Goal: Transaction & Acquisition: Purchase product/service

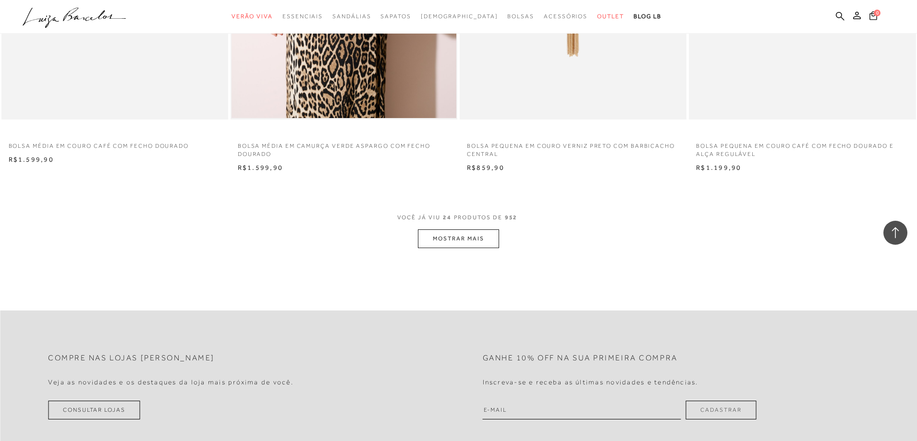
scroll to position [2401, 0]
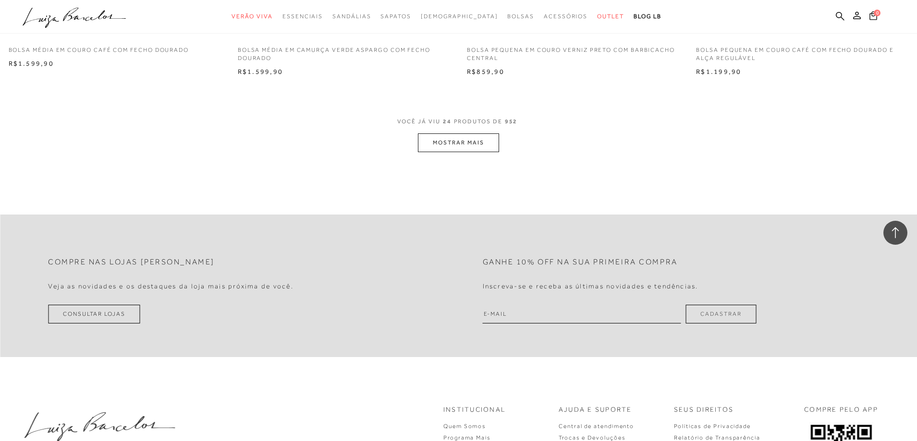
click at [454, 143] on button "MOSTRAR MAIS" at bounding box center [458, 143] width 81 height 19
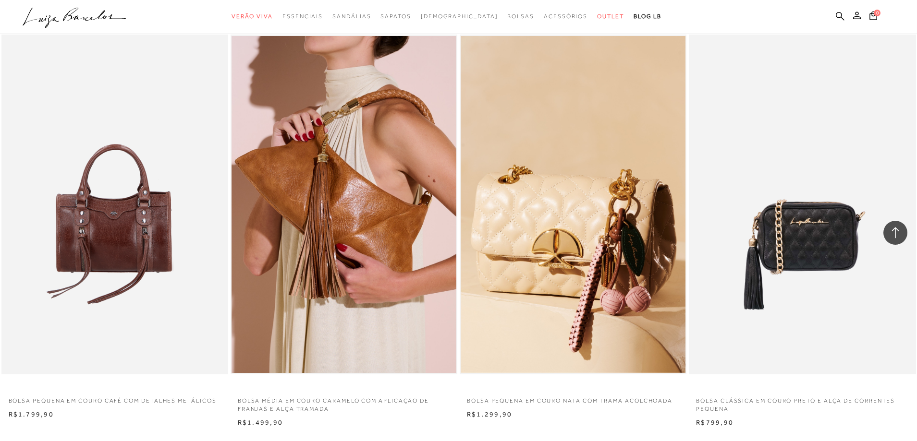
scroll to position [4611, 0]
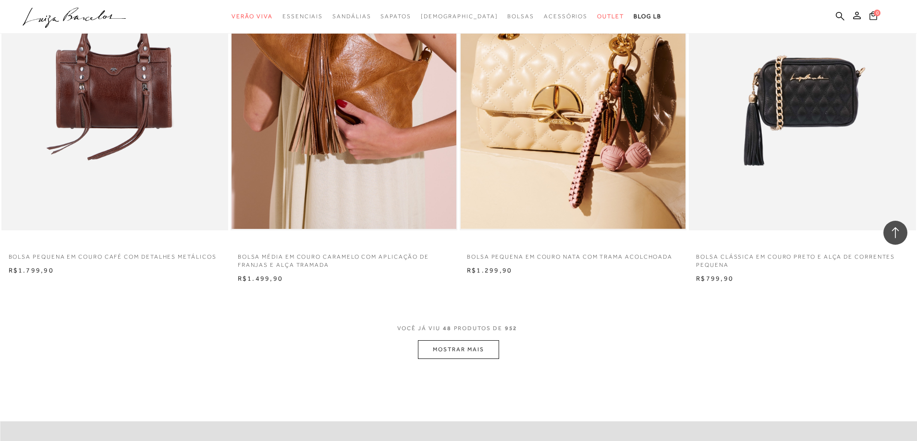
click at [464, 350] on button "MOSTRAR MAIS" at bounding box center [458, 350] width 81 height 19
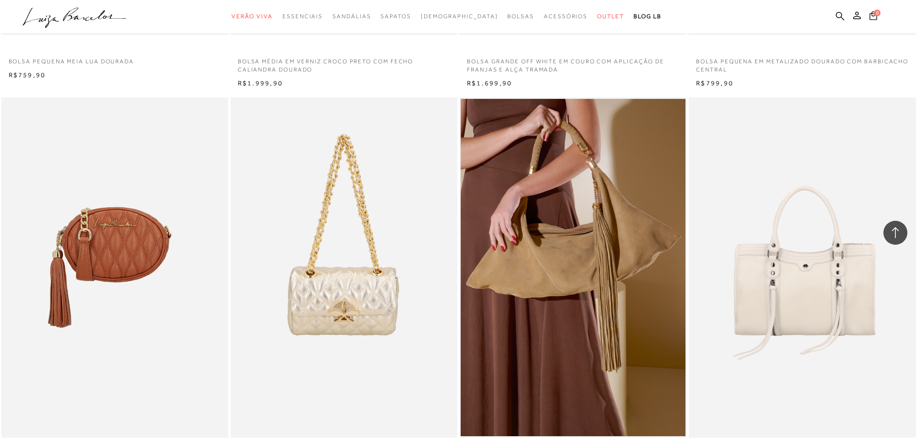
scroll to position [7012, 0]
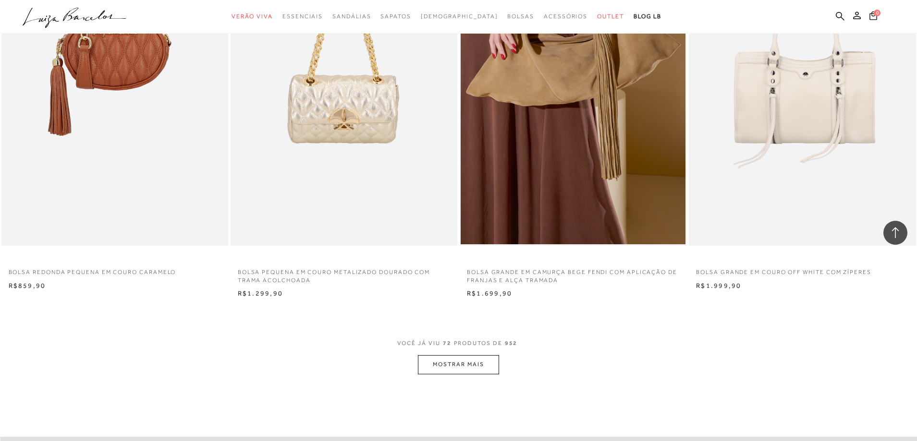
click at [449, 362] on button "MOSTRAR MAIS" at bounding box center [458, 364] width 81 height 19
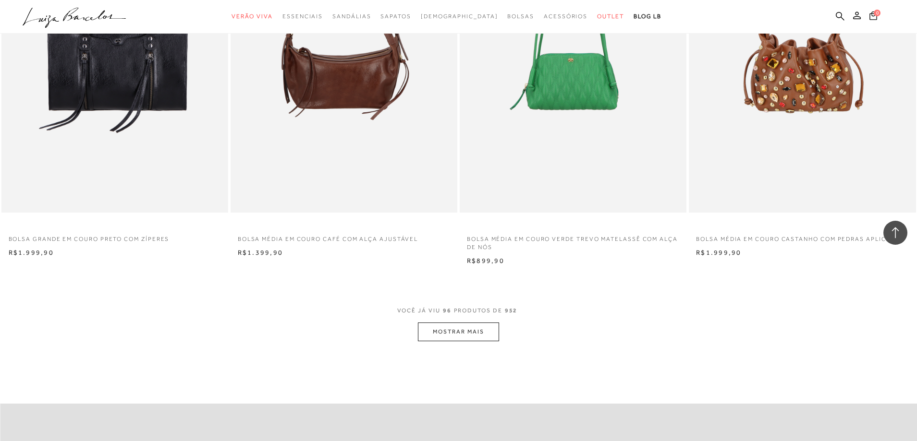
scroll to position [9605, 0]
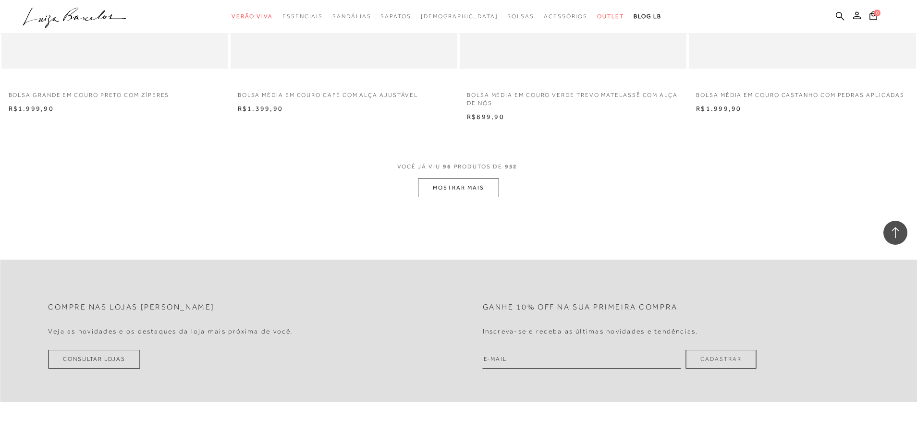
click at [443, 189] on button "MOSTRAR MAIS" at bounding box center [458, 188] width 81 height 19
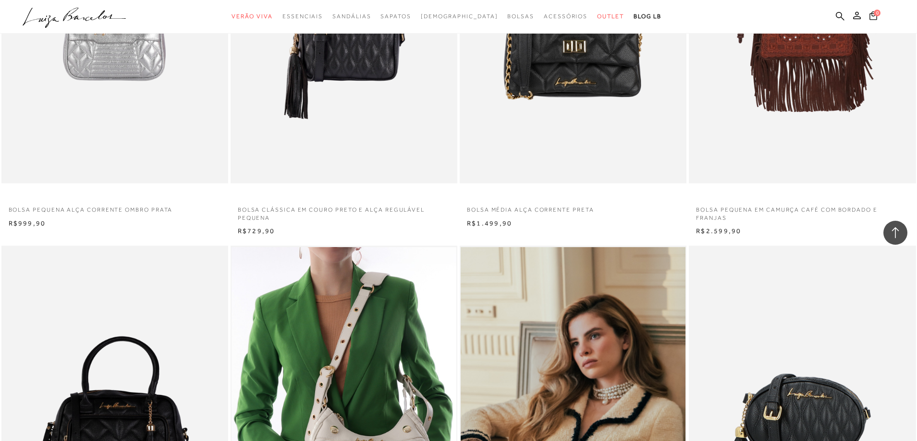
scroll to position [10134, 0]
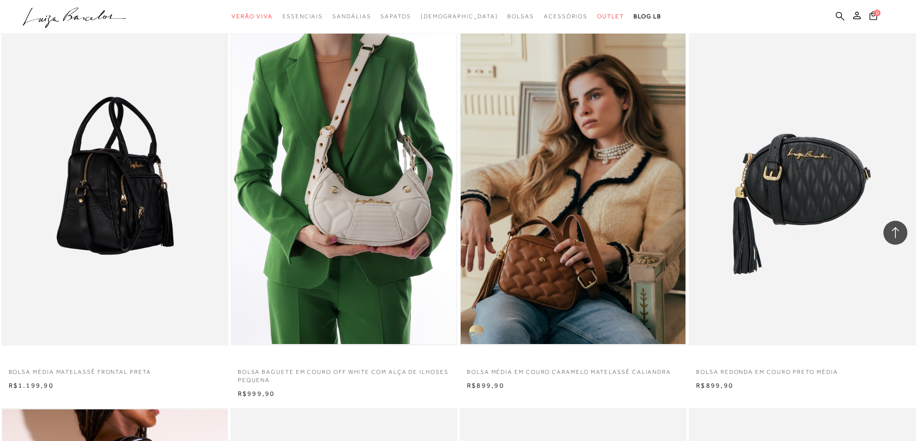
click at [115, 220] on img at bounding box center [115, 176] width 226 height 340
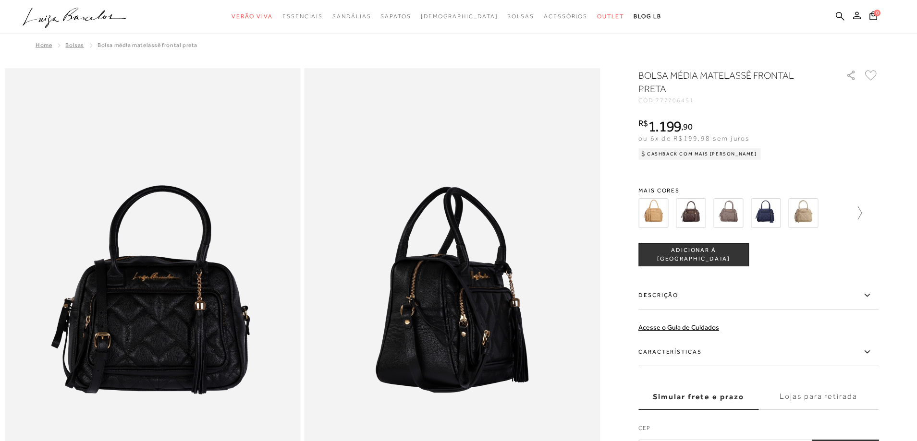
click at [864, 212] on div at bounding box center [758, 213] width 240 height 36
click at [861, 211] on icon at bounding box center [854, 213] width 13 height 13
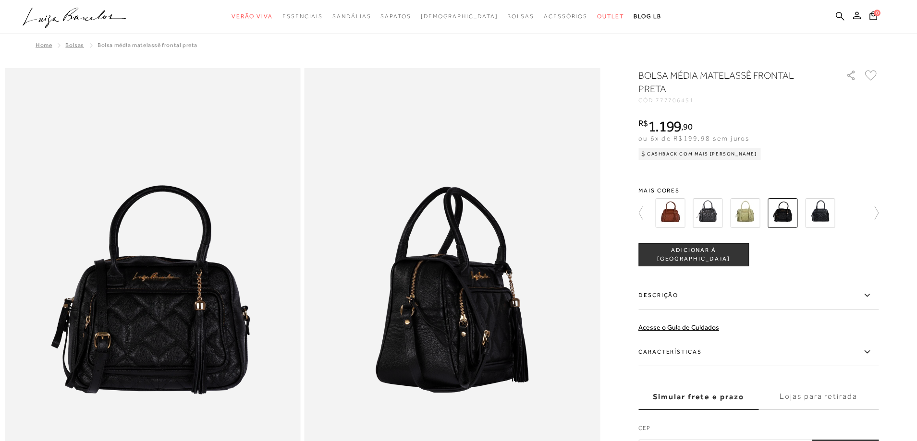
click at [669, 214] on img at bounding box center [670, 213] width 30 height 30
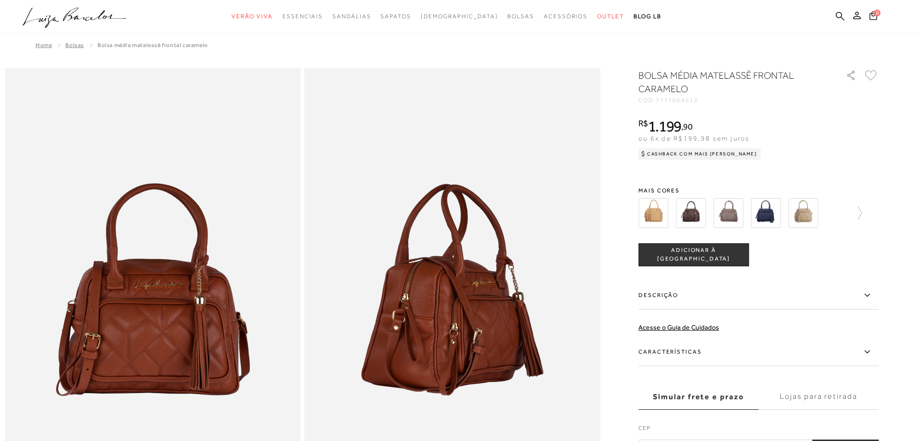
click at [659, 215] on img at bounding box center [653, 213] width 30 height 30
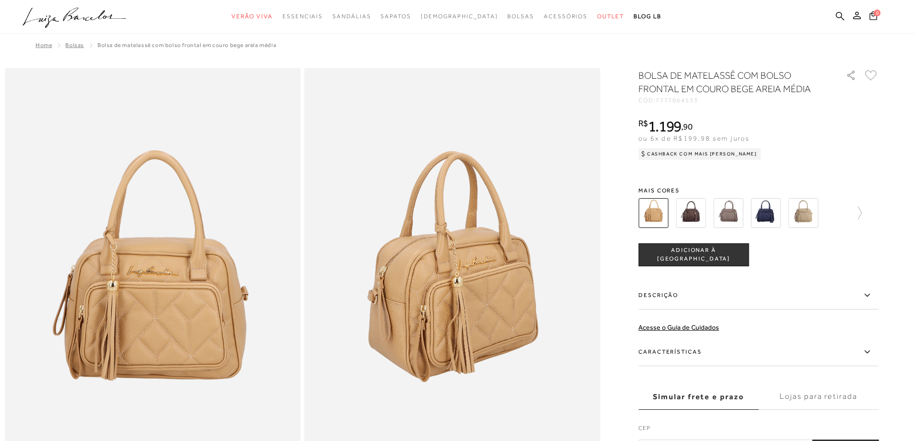
click at [696, 214] on img at bounding box center [691, 213] width 30 height 30
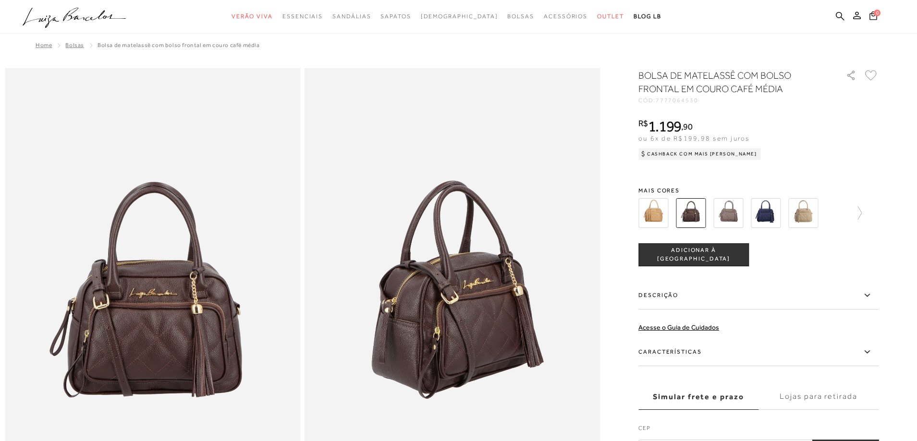
click at [733, 219] on img at bounding box center [728, 213] width 30 height 30
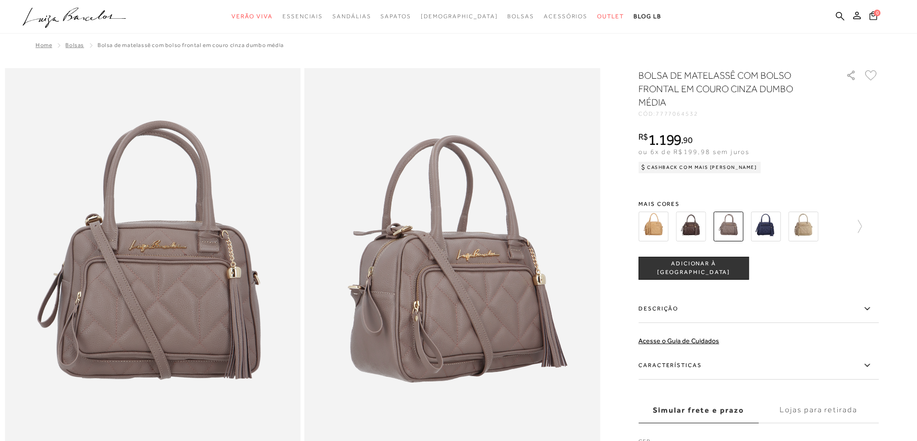
click at [778, 227] on img at bounding box center [766, 227] width 30 height 30
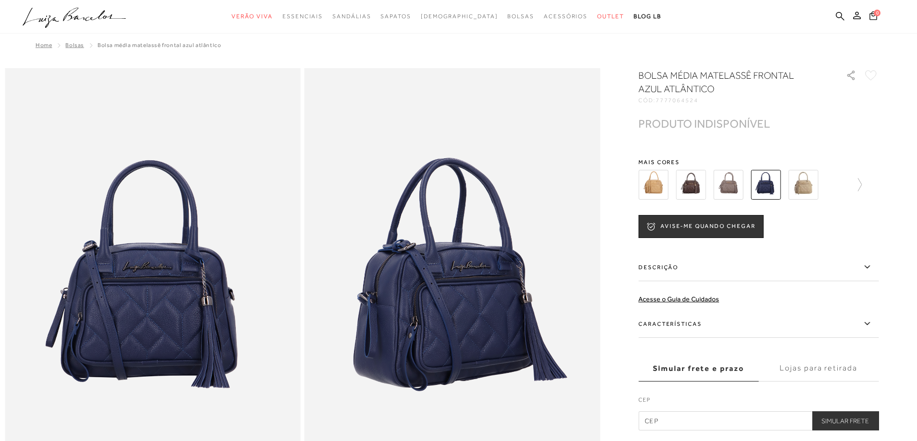
click at [803, 191] on img at bounding box center [803, 185] width 30 height 30
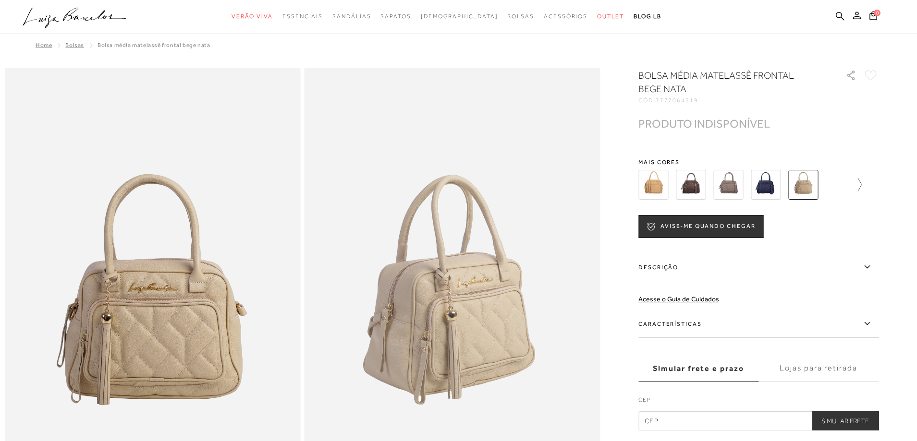
click at [862, 183] on icon at bounding box center [854, 184] width 13 height 13
click at [673, 184] on img at bounding box center [670, 185] width 30 height 30
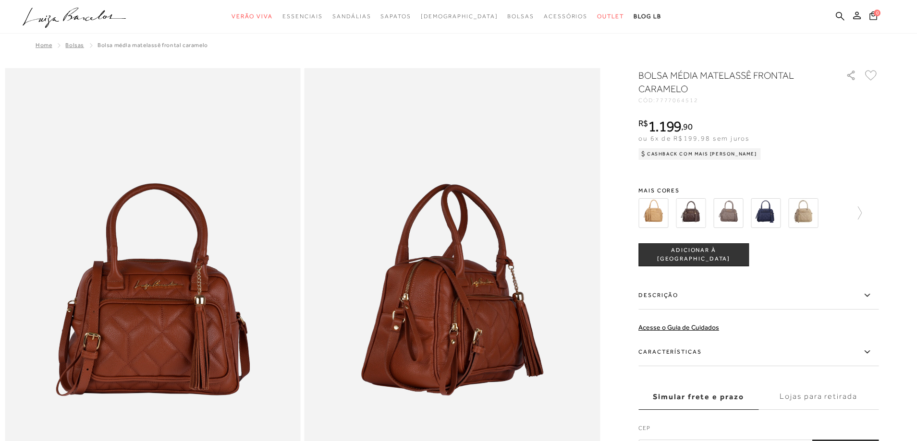
click at [661, 210] on img at bounding box center [653, 213] width 30 height 30
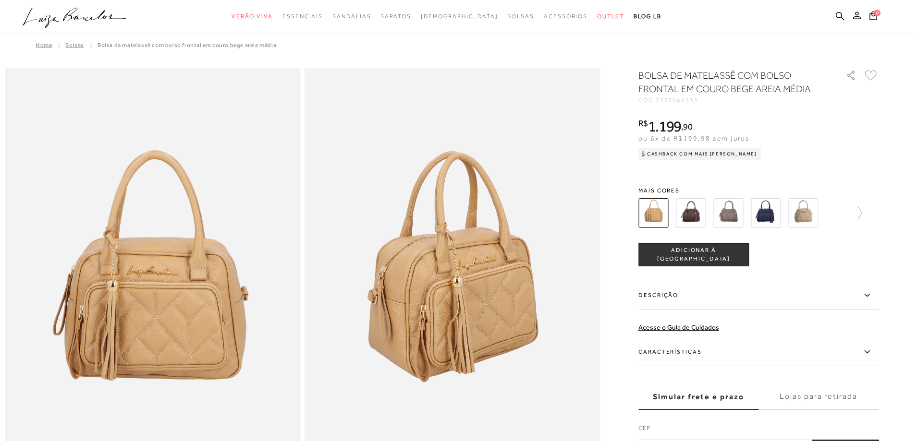
click at [691, 214] on img at bounding box center [691, 213] width 30 height 30
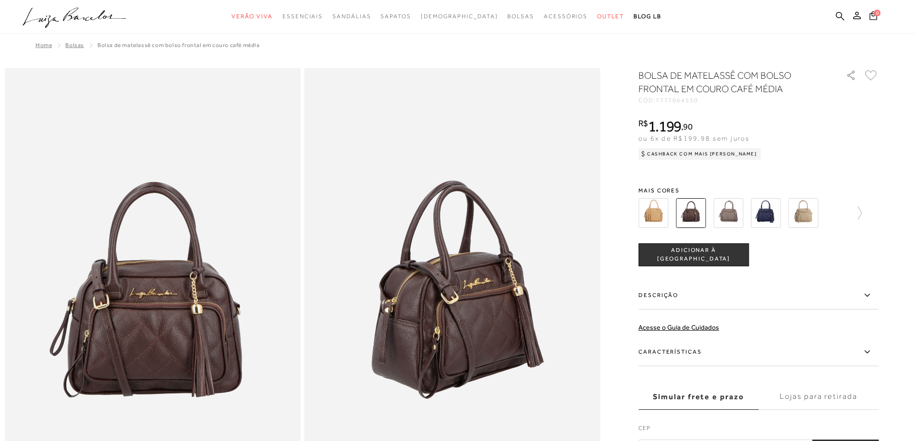
click at [730, 212] on img at bounding box center [728, 213] width 30 height 30
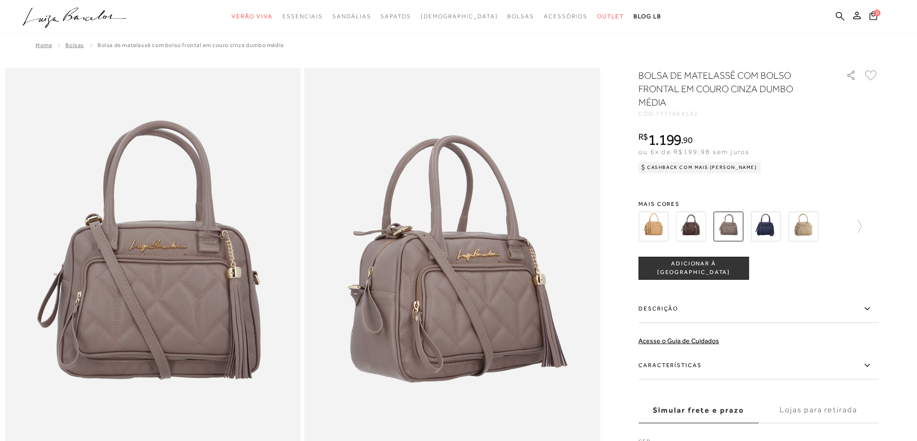
click at [768, 221] on img at bounding box center [766, 227] width 30 height 30
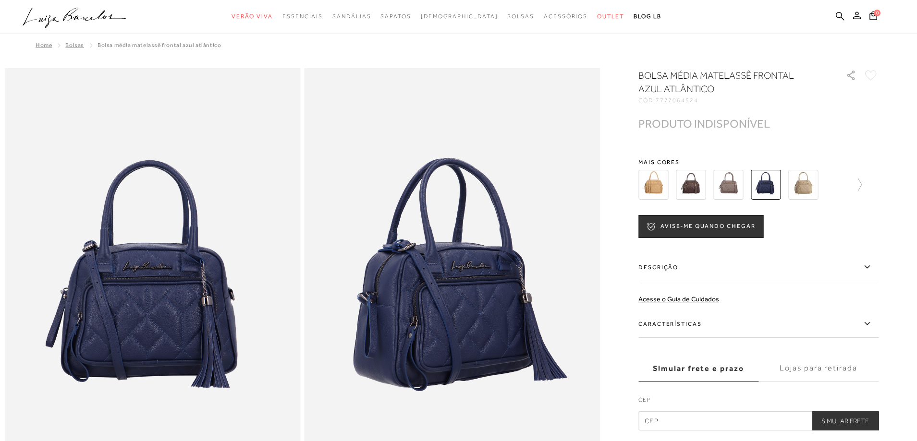
click at [810, 184] on img at bounding box center [803, 185] width 30 height 30
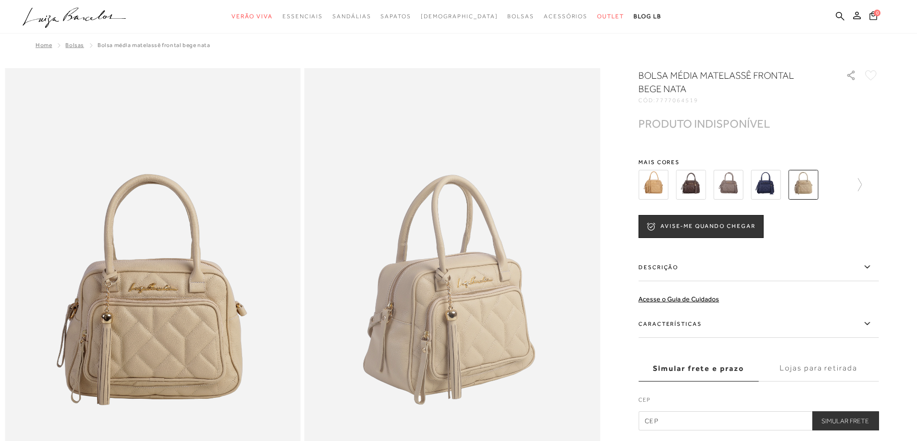
click at [809, 185] on img at bounding box center [803, 185] width 30 height 30
click at [861, 182] on icon at bounding box center [854, 184] width 13 height 13
click at [783, 186] on img at bounding box center [782, 185] width 30 height 30
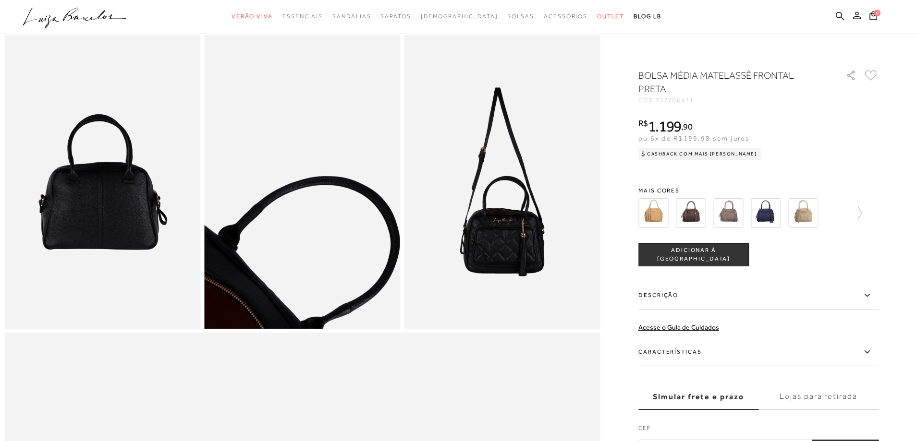
scroll to position [576, 0]
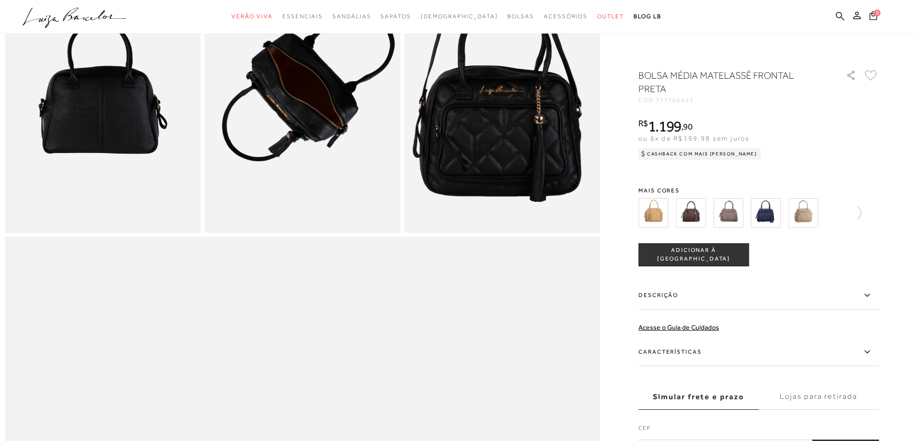
click at [510, 167] on img at bounding box center [496, 12] width 391 height 587
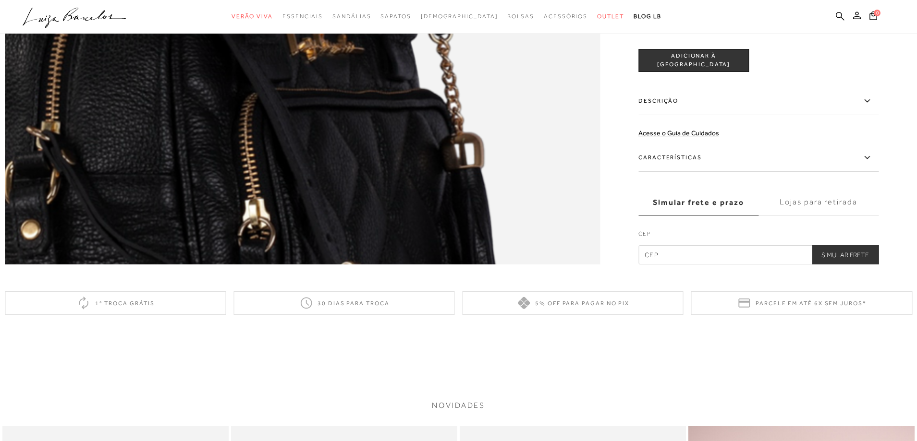
scroll to position [1489, 0]
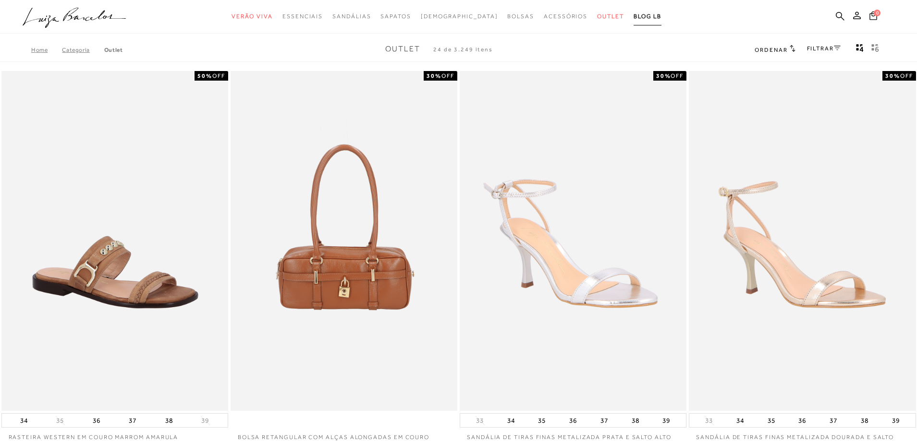
click at [633, 15] on span "BLOG LB" at bounding box center [647, 16] width 28 height 7
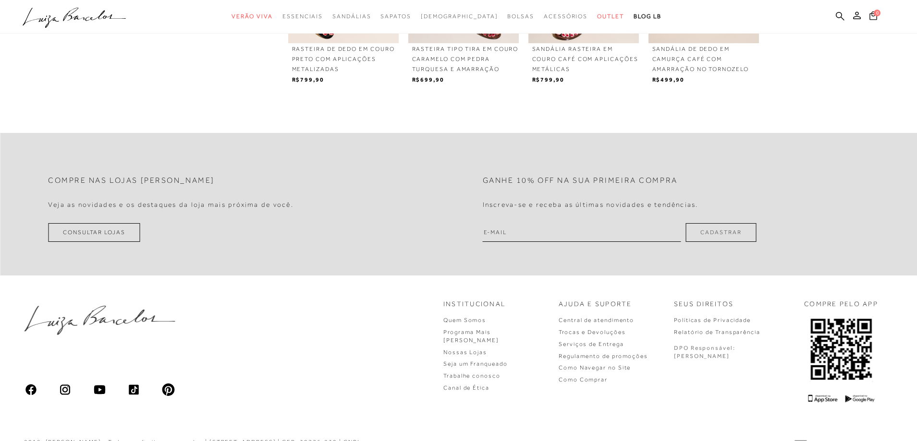
scroll to position [913, 0]
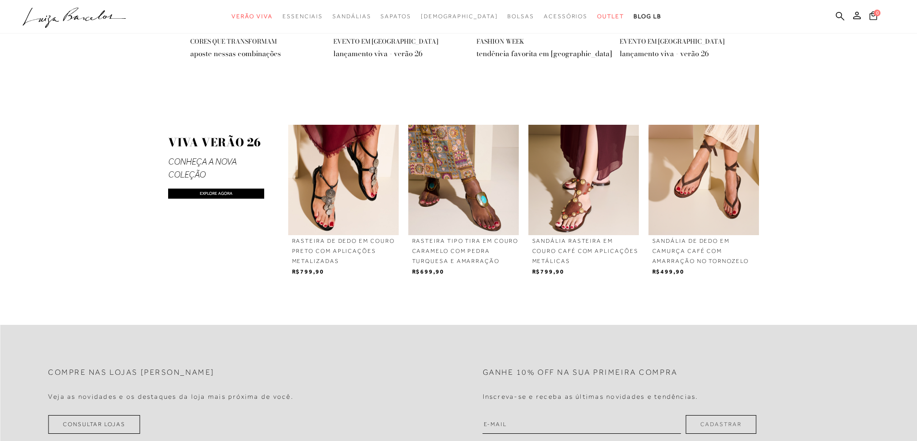
click at [323, 210] on img at bounding box center [343, 180] width 110 height 110
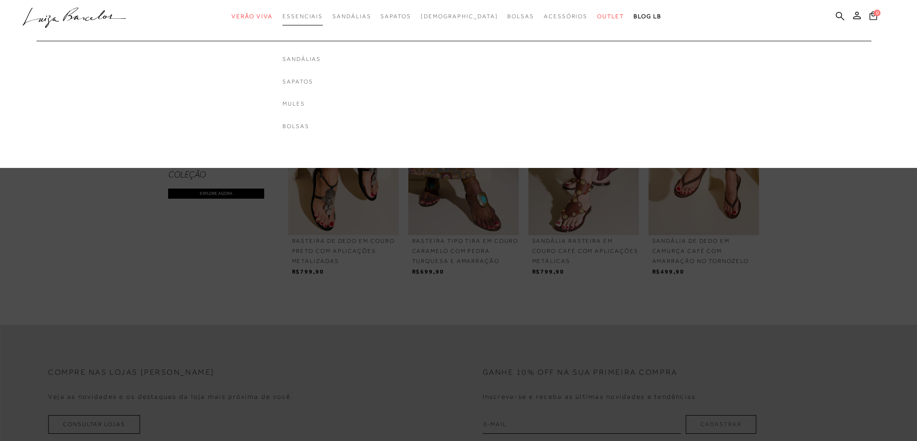
click at [323, 13] on span "Essenciais" at bounding box center [302, 16] width 40 height 7
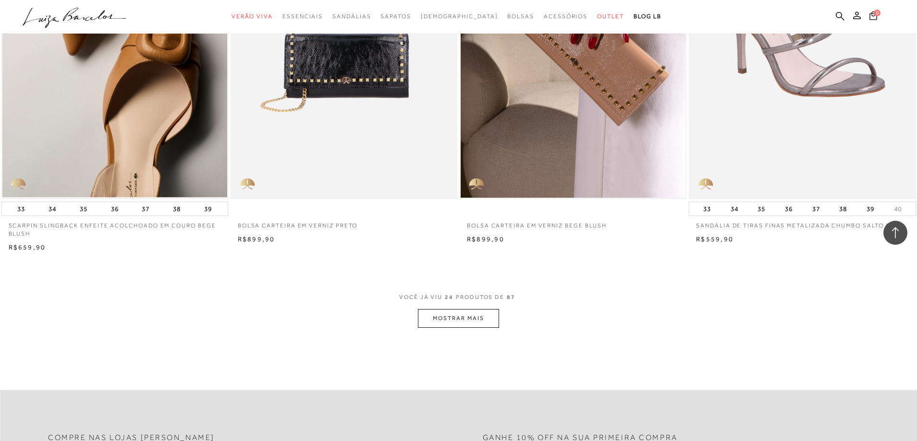
scroll to position [2305, 0]
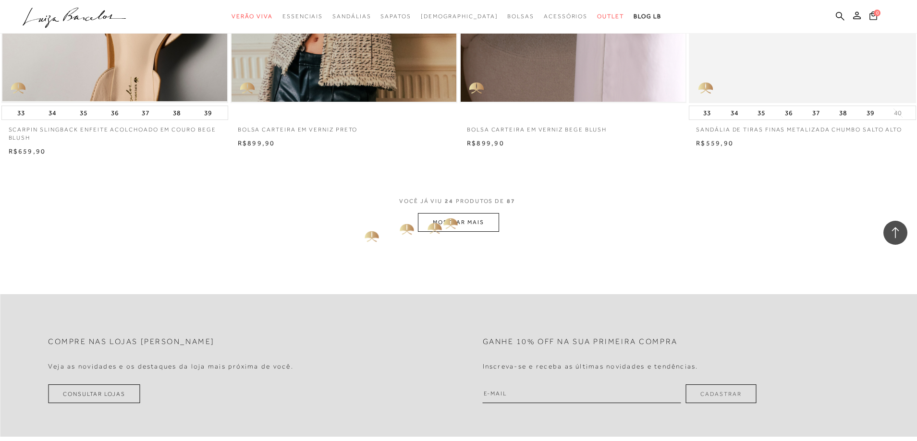
click at [443, 221] on button "MOSTRAR MAIS" at bounding box center [458, 222] width 81 height 19
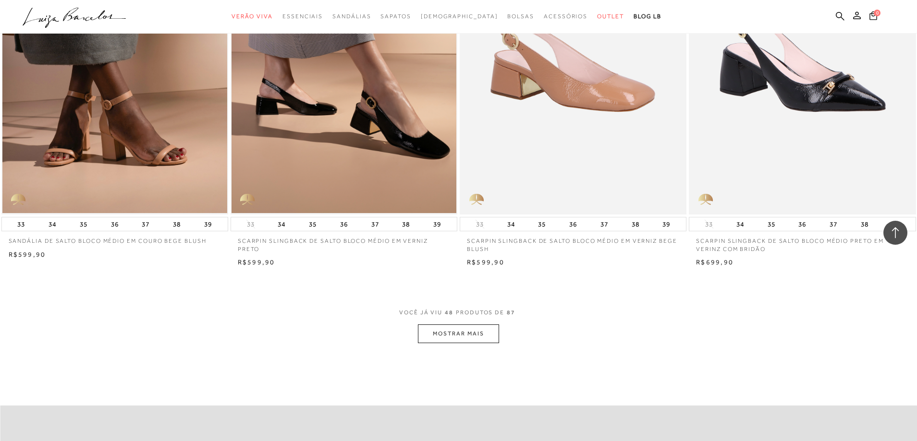
scroll to position [4659, 0]
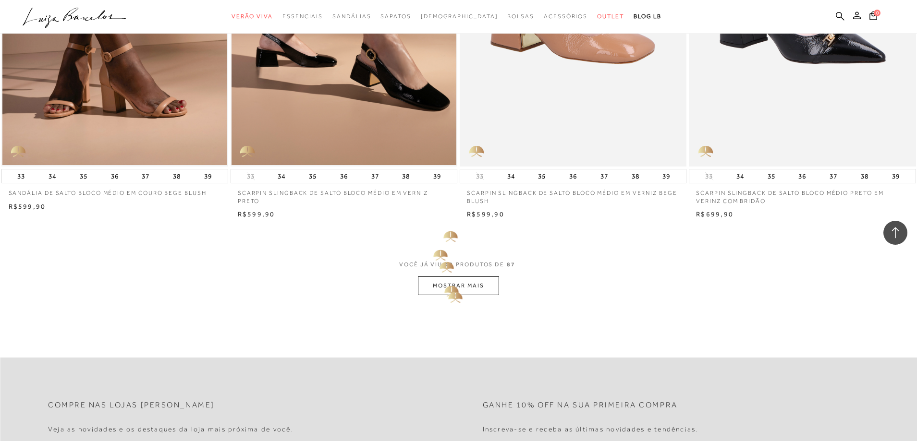
click at [451, 290] on button "MOSTRAR MAIS" at bounding box center [458, 286] width 81 height 19
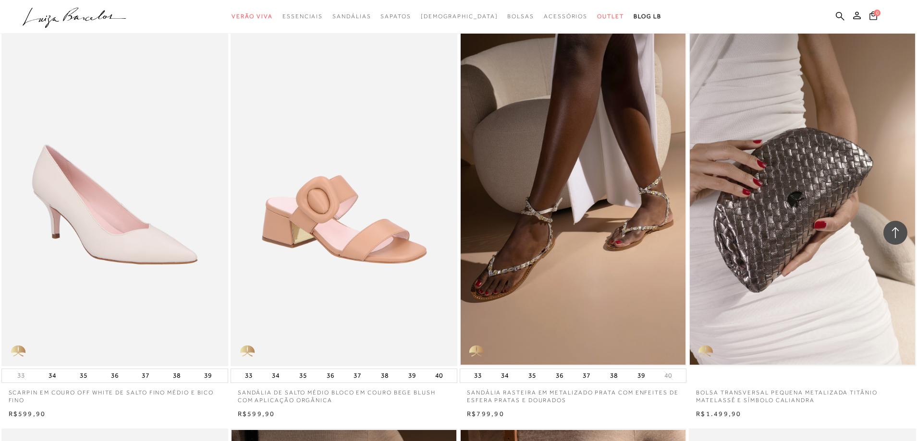
scroll to position [5763, 0]
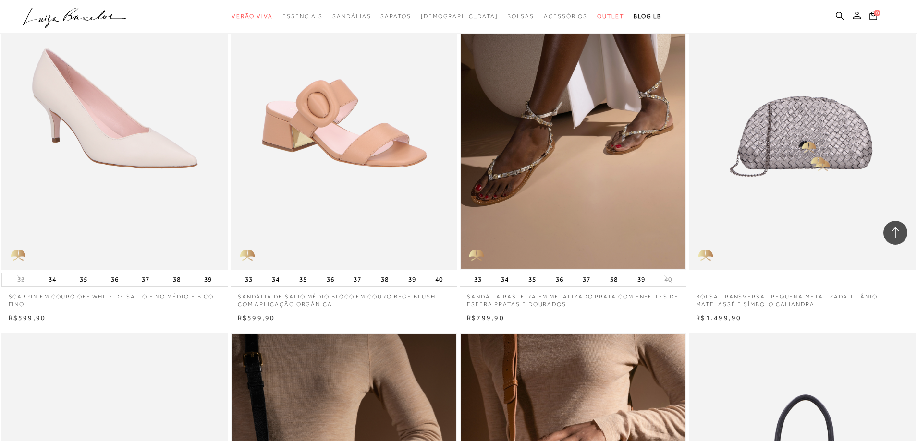
click at [800, 140] on img at bounding box center [803, 100] width 226 height 340
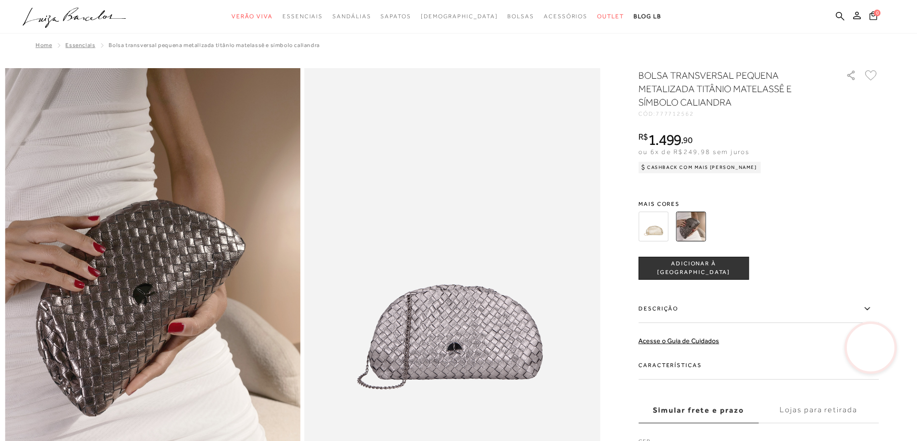
click at [662, 226] on img at bounding box center [653, 227] width 30 height 30
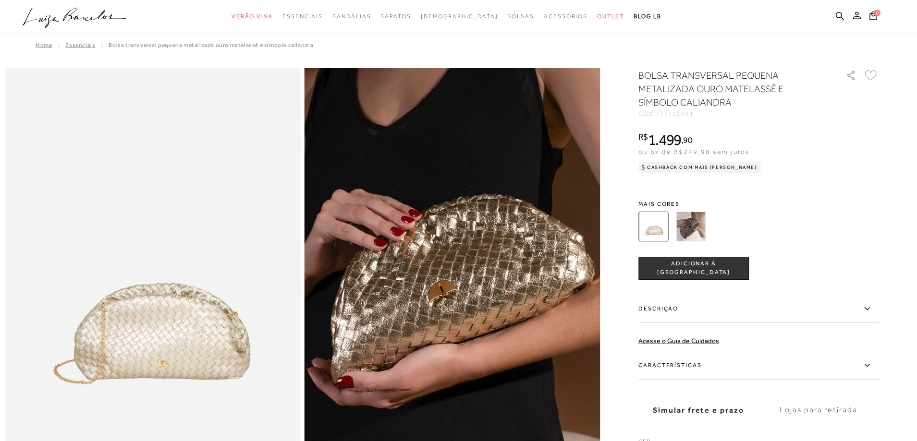
click at [705, 223] on img at bounding box center [691, 227] width 30 height 30
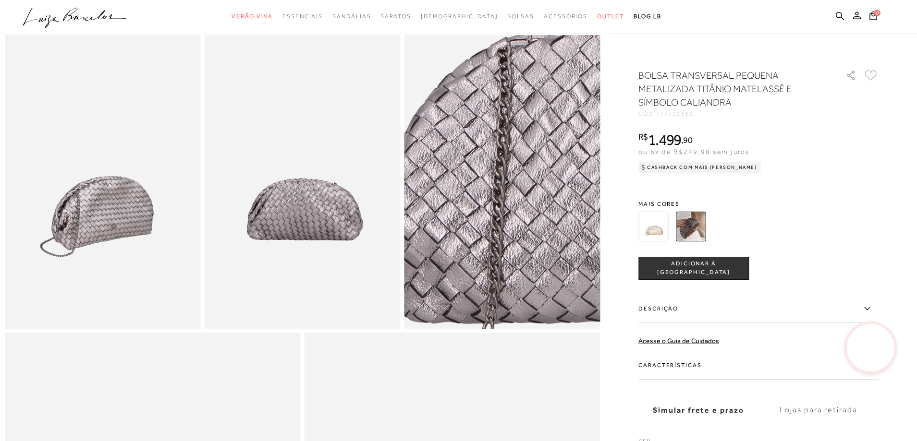
scroll to position [288, 0]
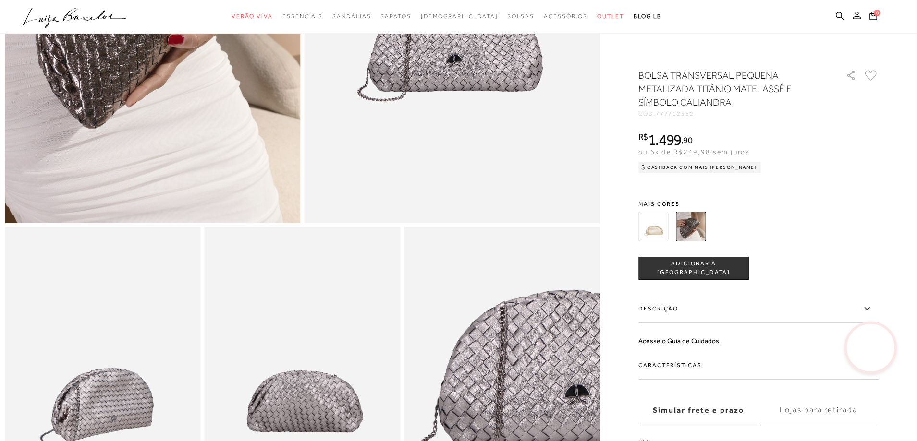
click at [861, 354] on video at bounding box center [870, 348] width 45 height 45
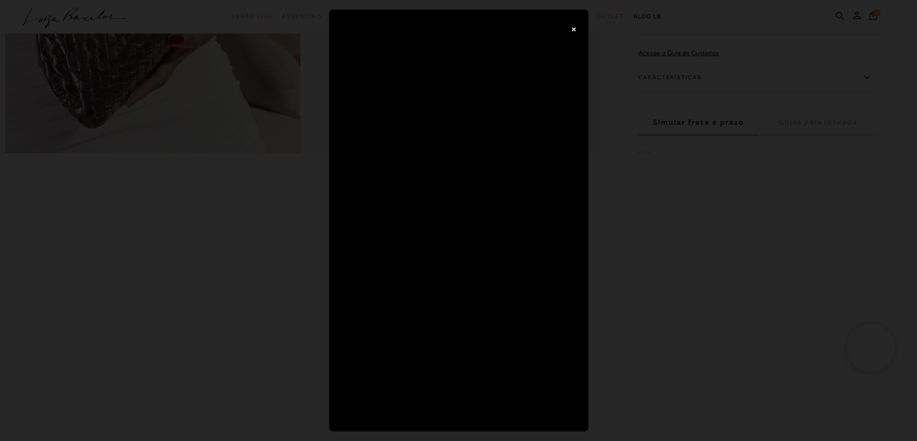
scroll to position [0, 0]
click at [577, 32] on button "×" at bounding box center [577, 28] width 19 height 19
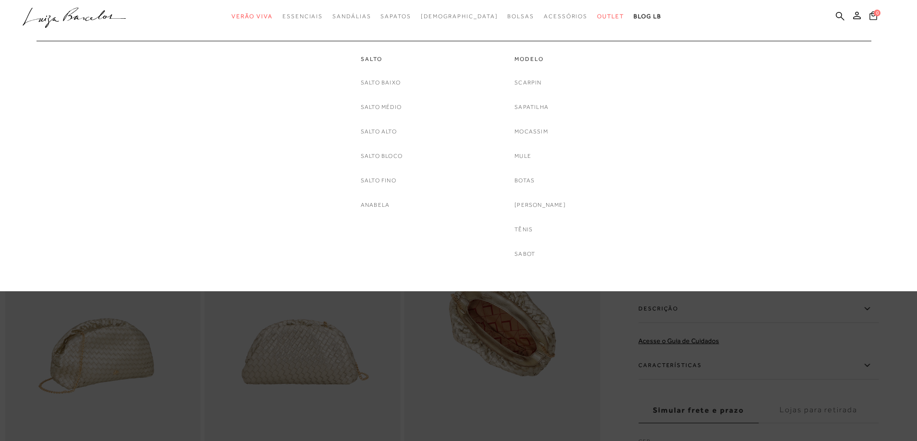
scroll to position [288, 0]
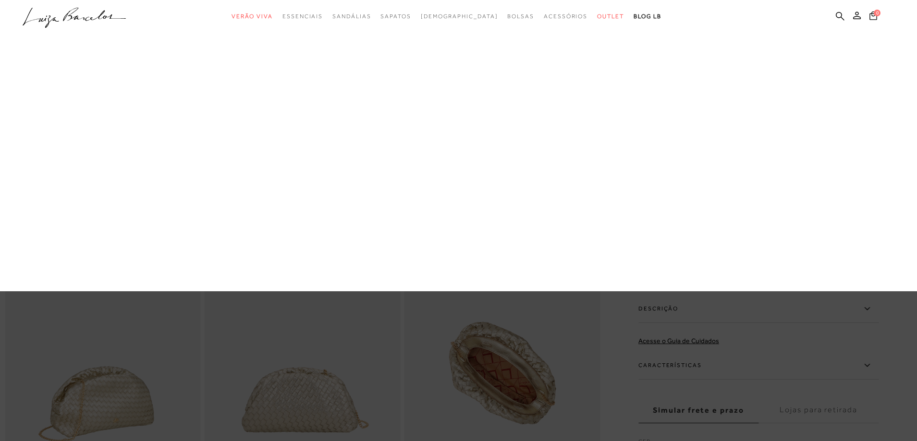
click at [513, 306] on div at bounding box center [458, 220] width 917 height 441
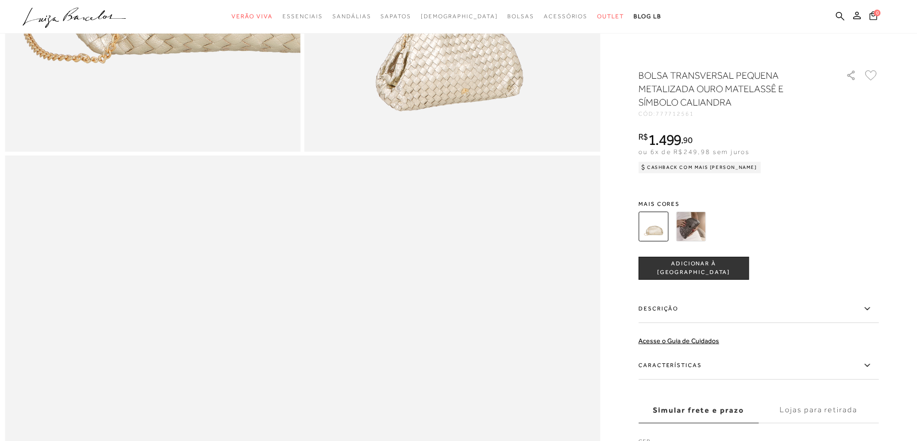
scroll to position [913, 0]
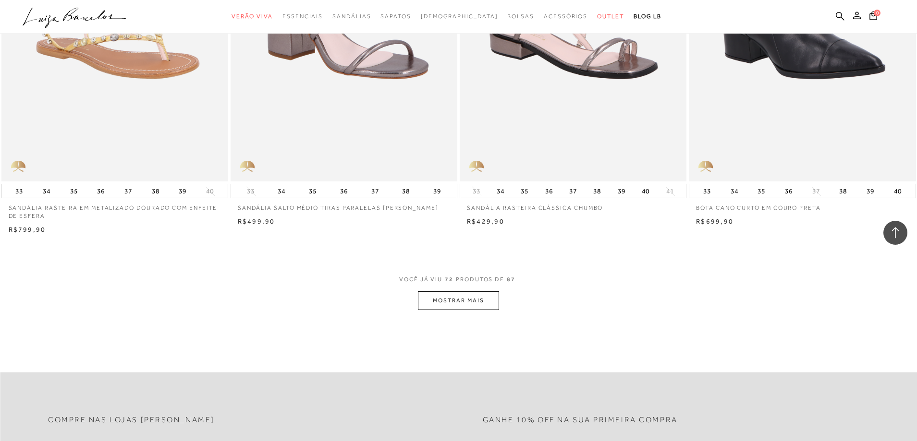
scroll to position [7108, 0]
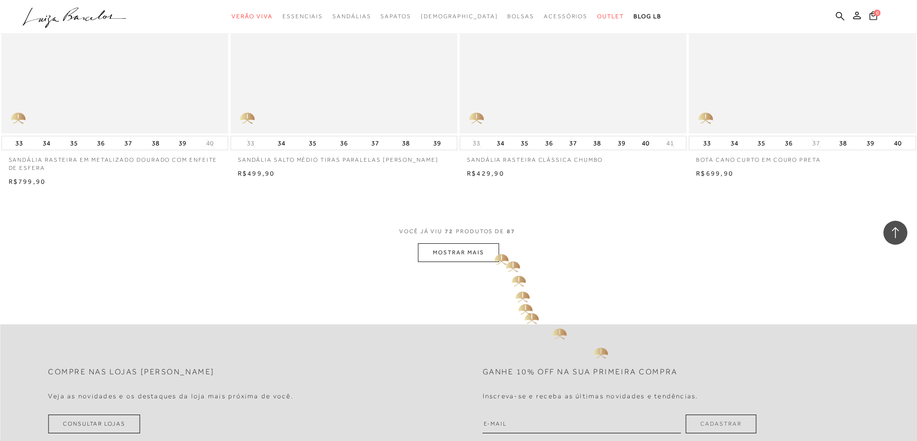
click at [491, 248] on button "MOSTRAR MAIS" at bounding box center [458, 252] width 81 height 19
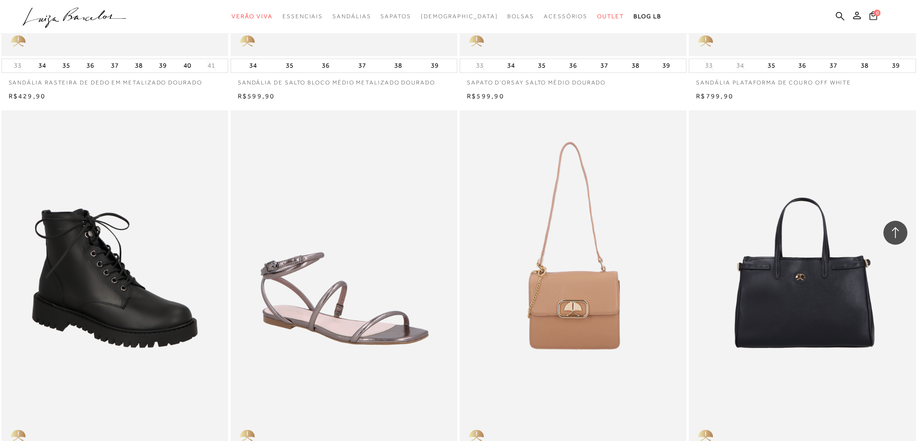
scroll to position [7684, 0]
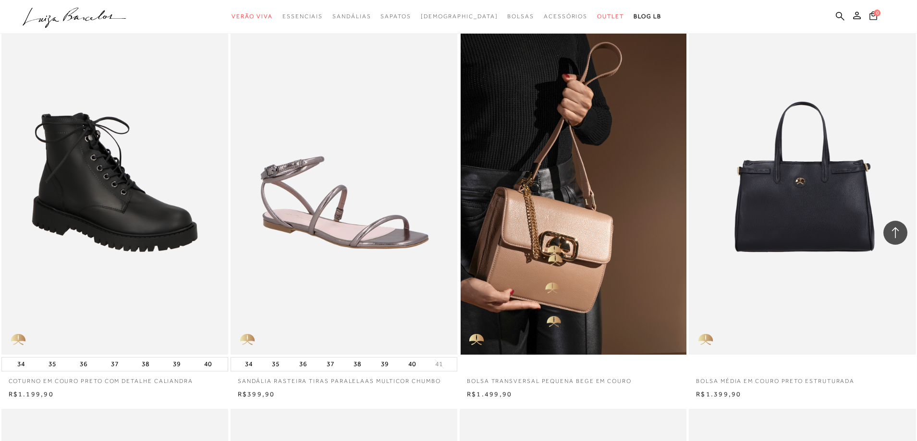
click at [544, 232] on img at bounding box center [574, 184] width 226 height 340
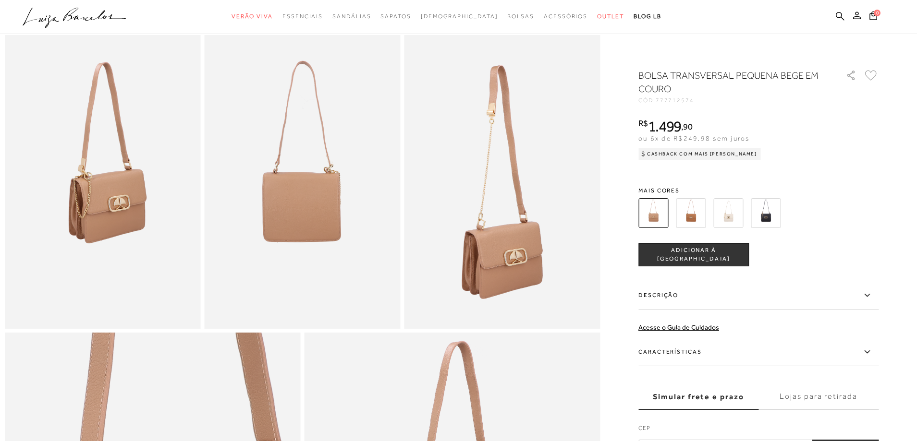
scroll to position [624, 0]
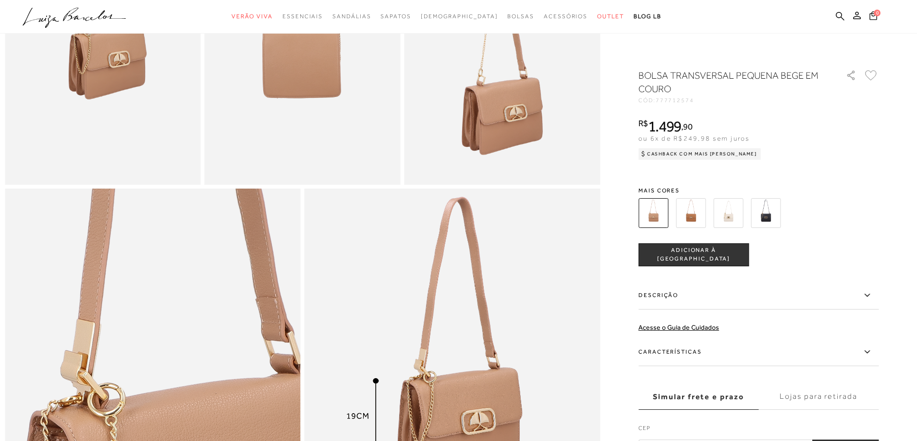
click at [687, 214] on img at bounding box center [691, 213] width 30 height 30
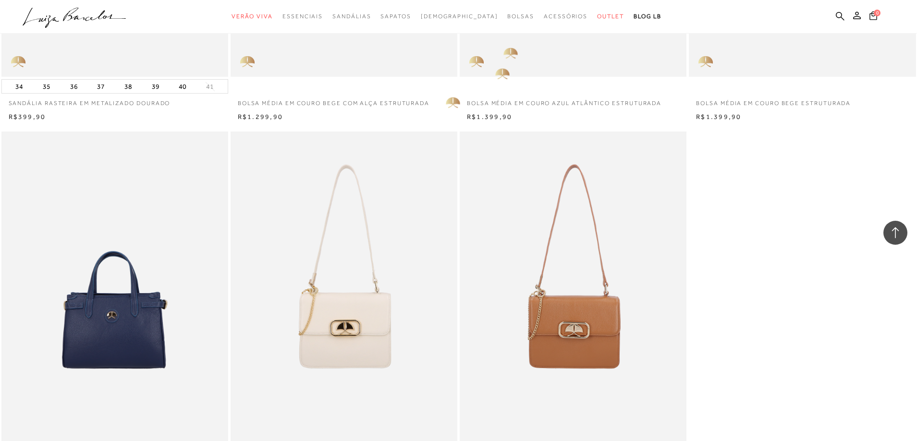
scroll to position [8309, 0]
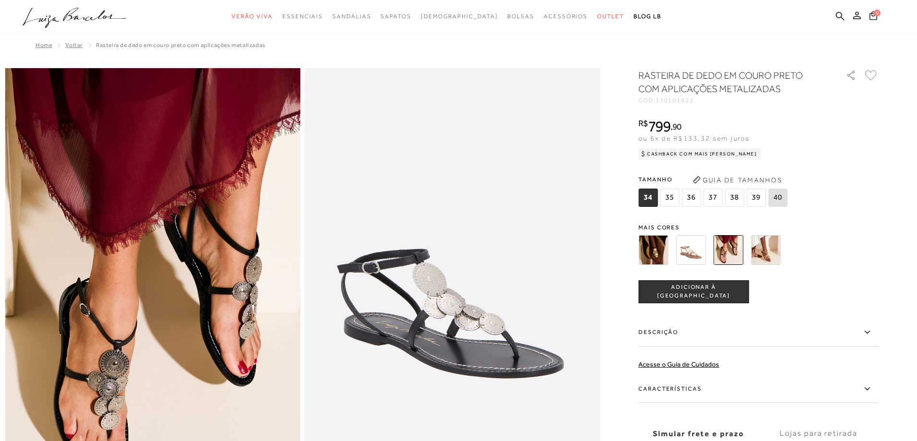
click at [668, 253] on img at bounding box center [653, 250] width 30 height 30
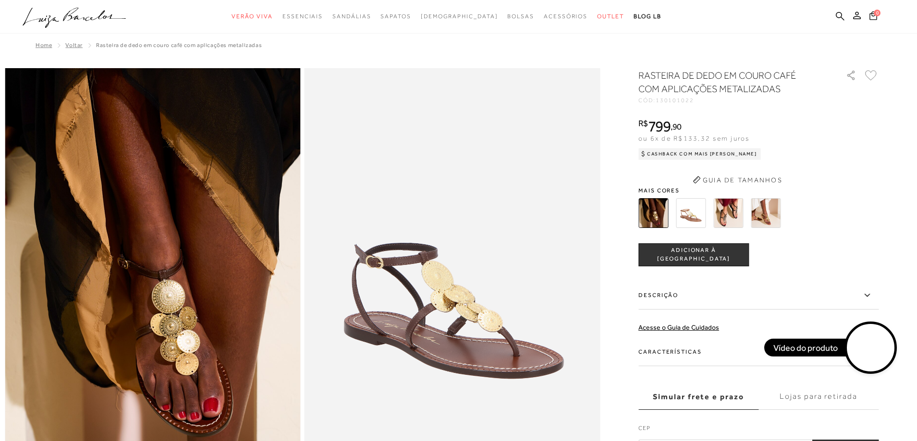
click at [685, 254] on span "ADICIONAR À [GEOGRAPHIC_DATA]" at bounding box center [694, 254] width 110 height 17
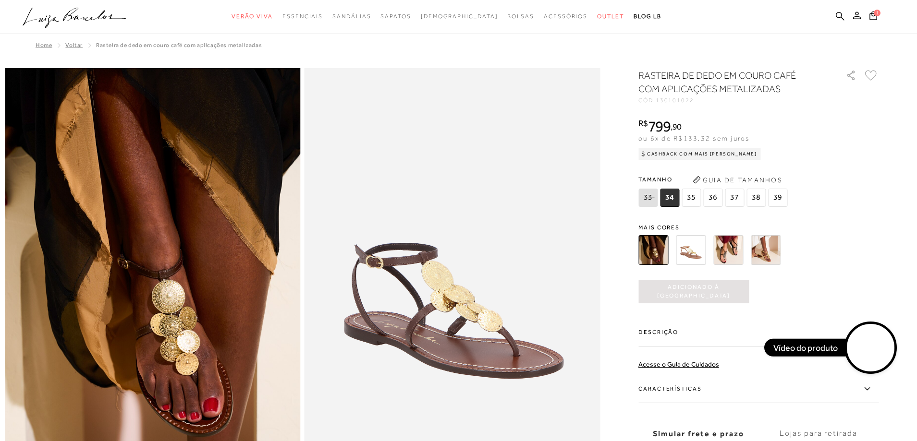
click at [730, 255] on img at bounding box center [728, 250] width 30 height 30
click at [757, 280] on div "tamanho 33 34 35 36 37 38 39 Escolha sua numeração para prosseguir com a sua co…" at bounding box center [758, 291] width 240 height 23
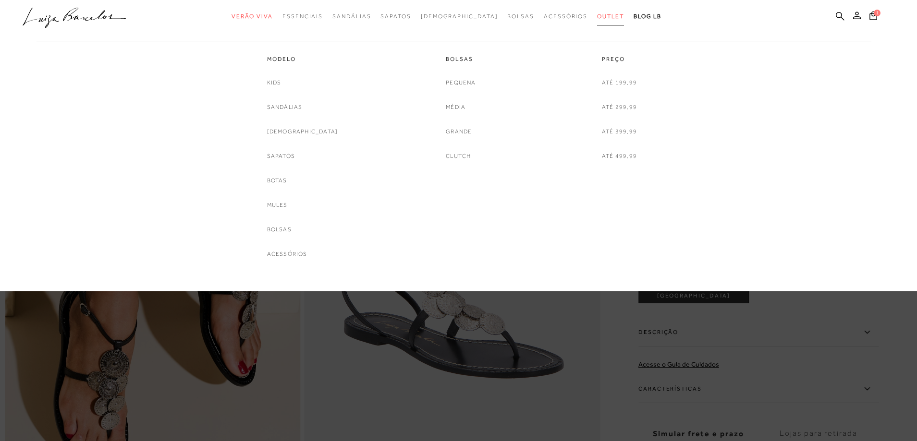
click at [597, 14] on span "Outlet" at bounding box center [610, 16] width 27 height 7
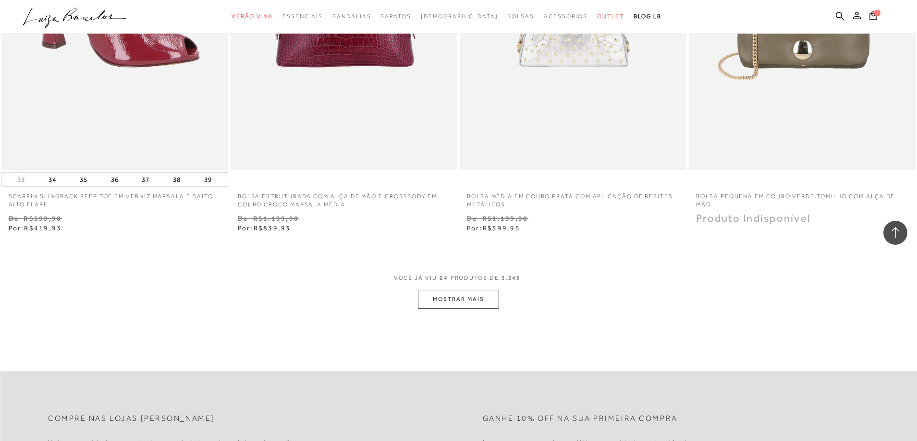
scroll to position [2353, 0]
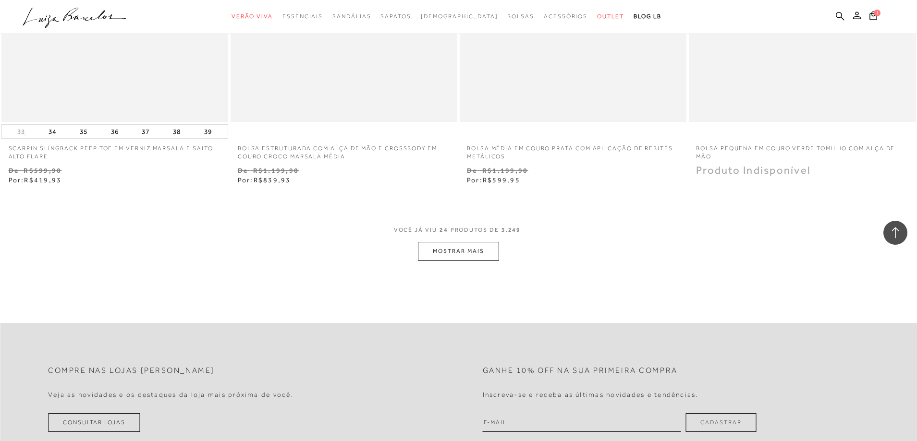
click at [484, 254] on button "MOSTRAR MAIS" at bounding box center [458, 251] width 81 height 19
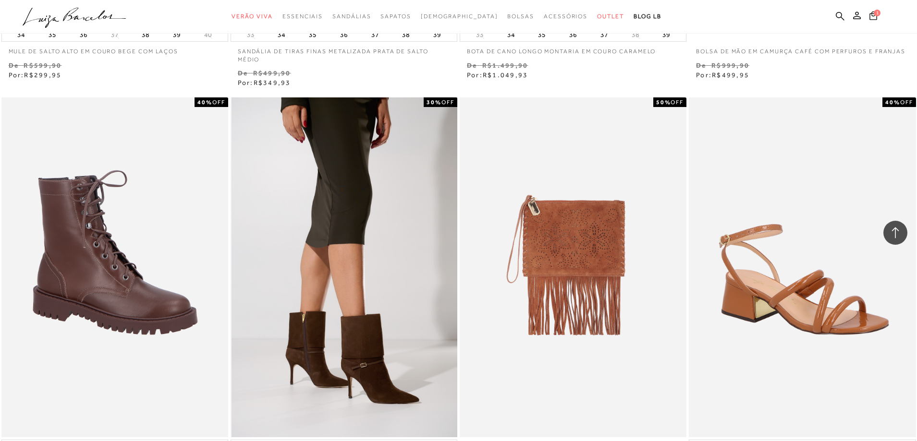
scroll to position [4659, 0]
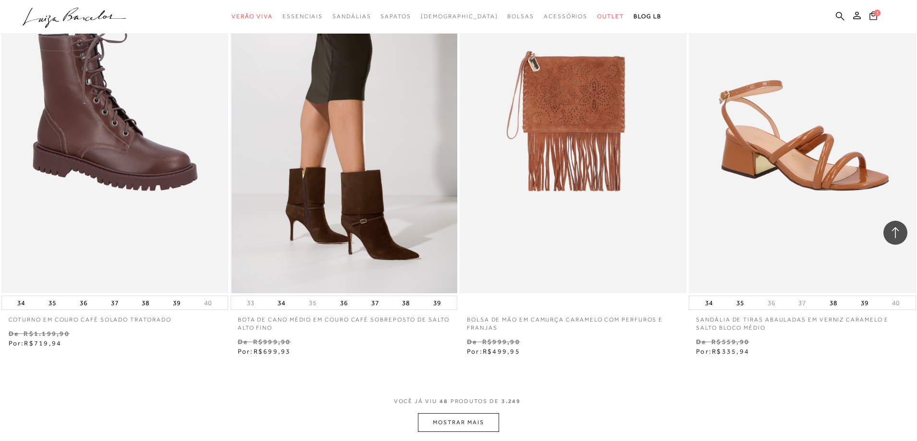
click at [346, 173] on img at bounding box center [344, 123] width 226 height 340
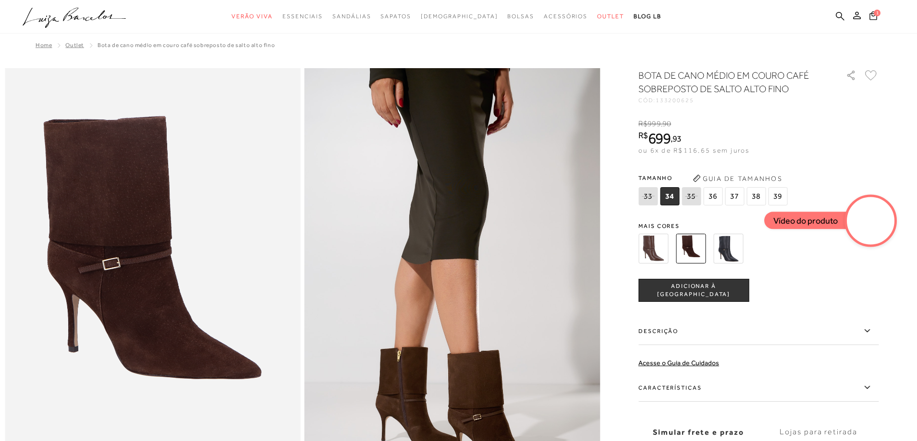
click at [659, 254] on img at bounding box center [653, 249] width 30 height 30
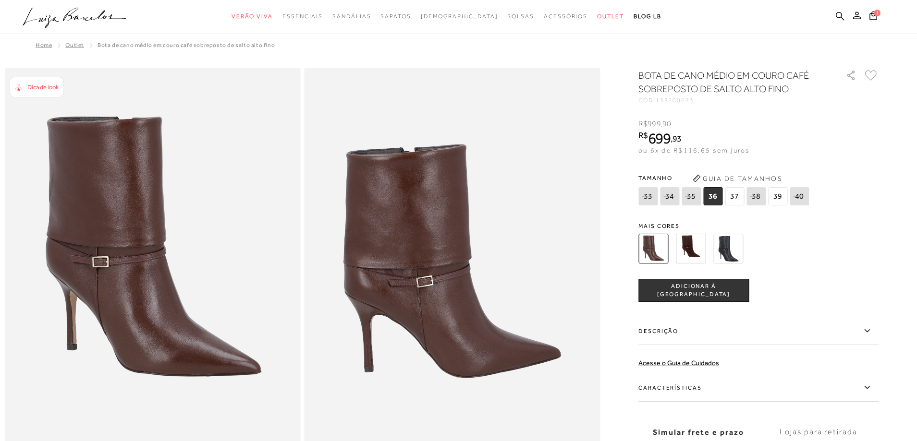
click at [735, 246] on img at bounding box center [728, 249] width 30 height 30
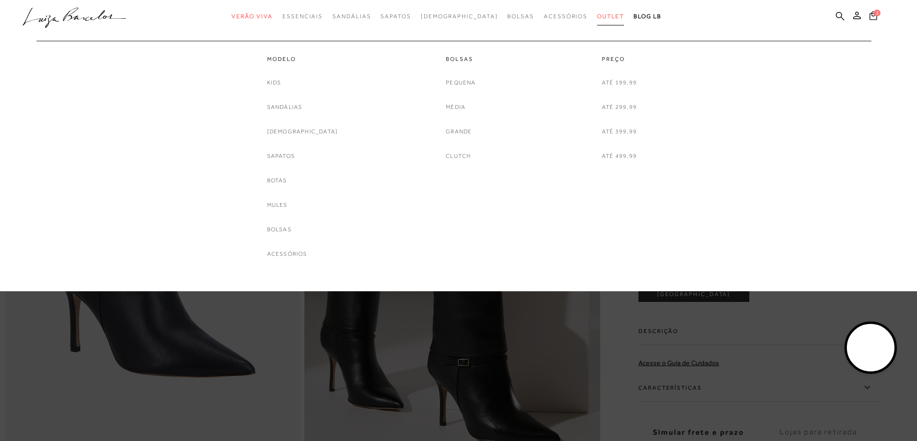
click at [597, 16] on span "Outlet" at bounding box center [610, 16] width 27 height 7
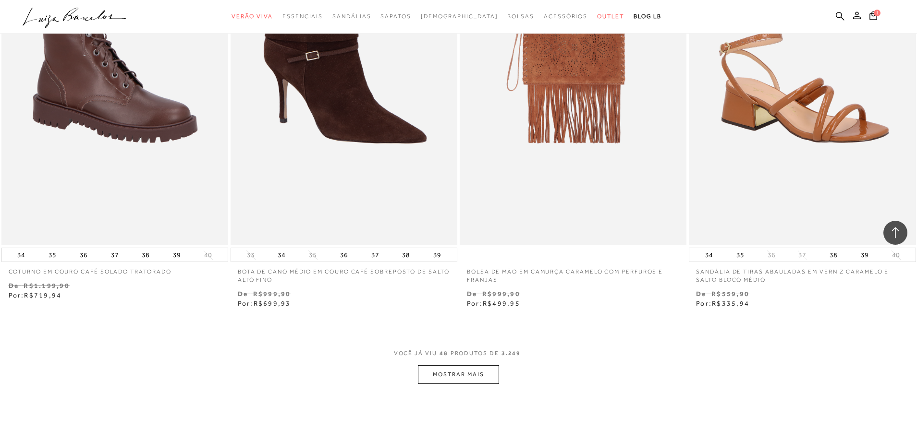
scroll to position [4851, 0]
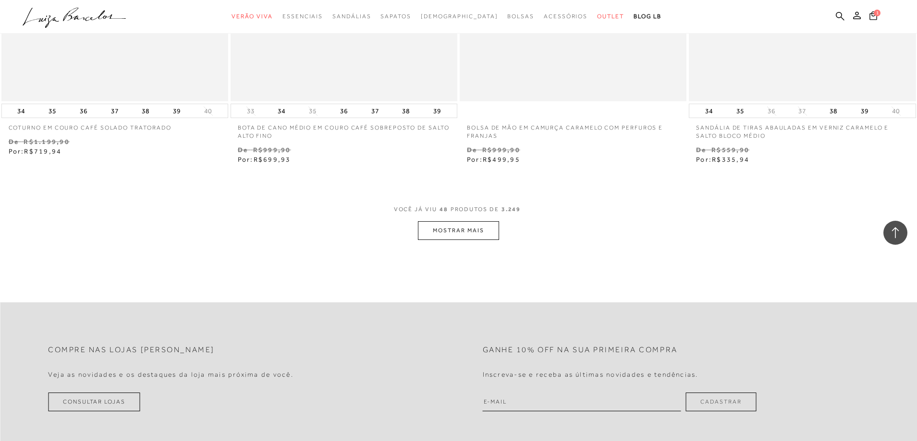
click at [440, 227] on button "MOSTRAR MAIS" at bounding box center [458, 230] width 81 height 19
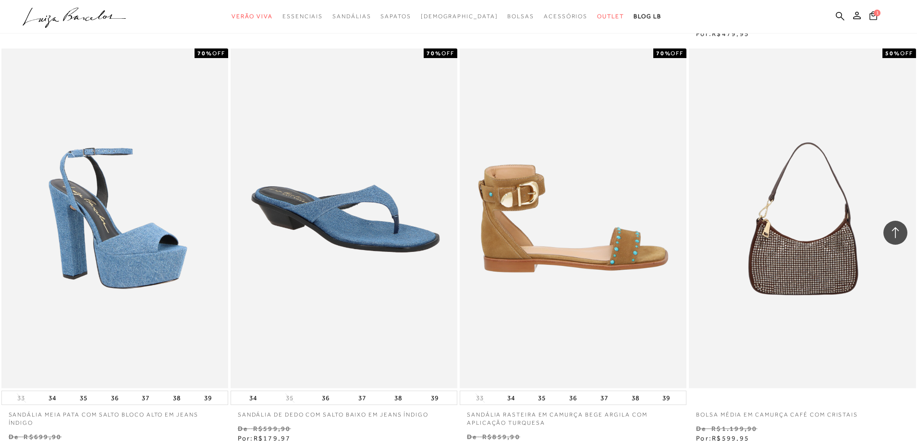
scroll to position [6676, 0]
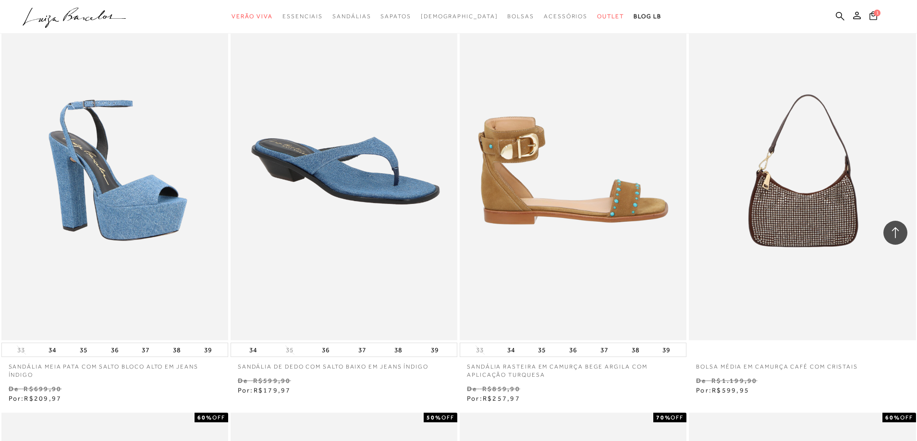
click at [595, 203] on img at bounding box center [574, 170] width 226 height 340
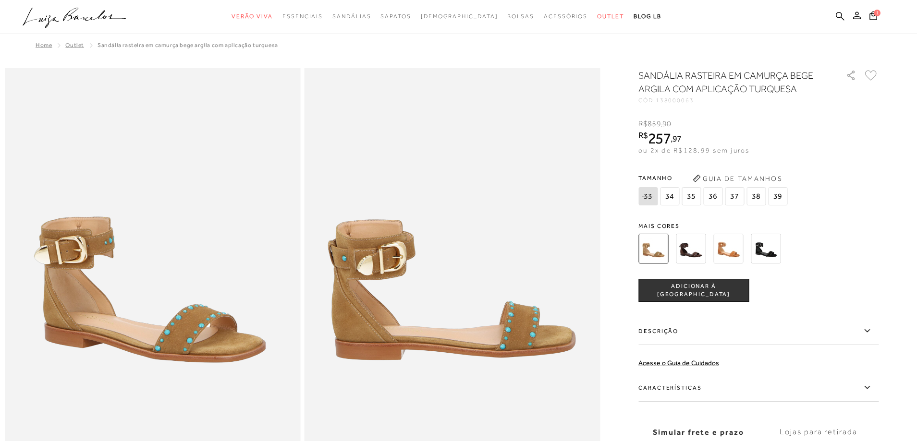
click at [726, 250] on img at bounding box center [728, 249] width 30 height 30
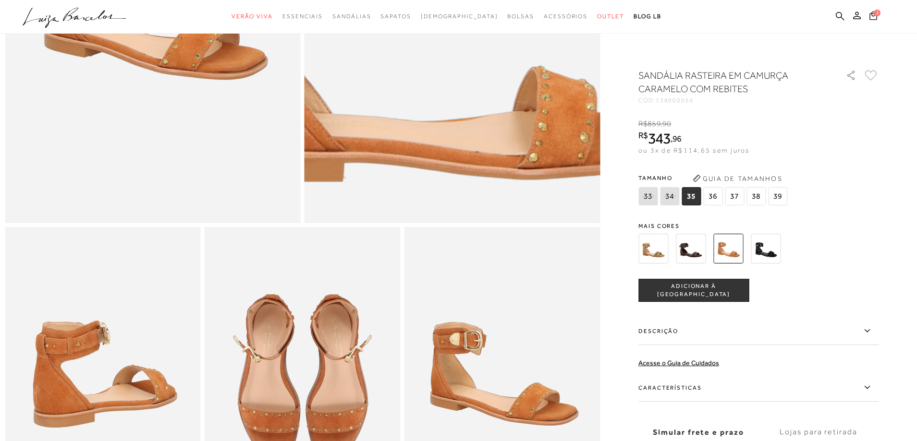
scroll to position [336, 0]
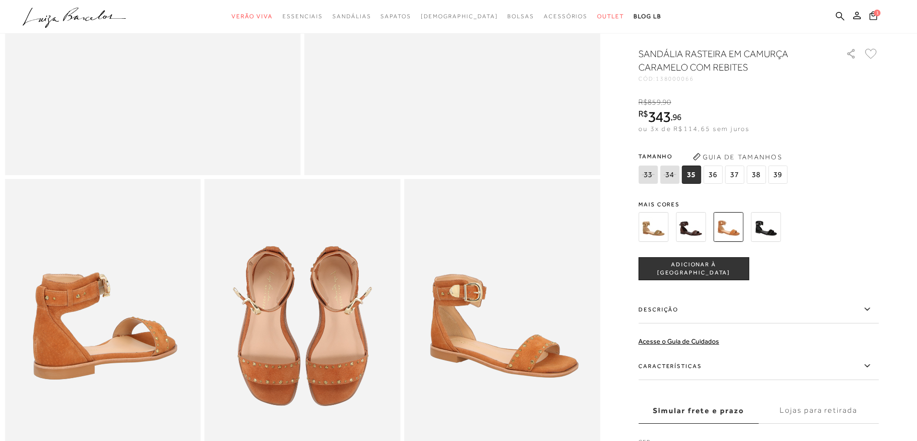
click at [760, 240] on img at bounding box center [766, 227] width 30 height 30
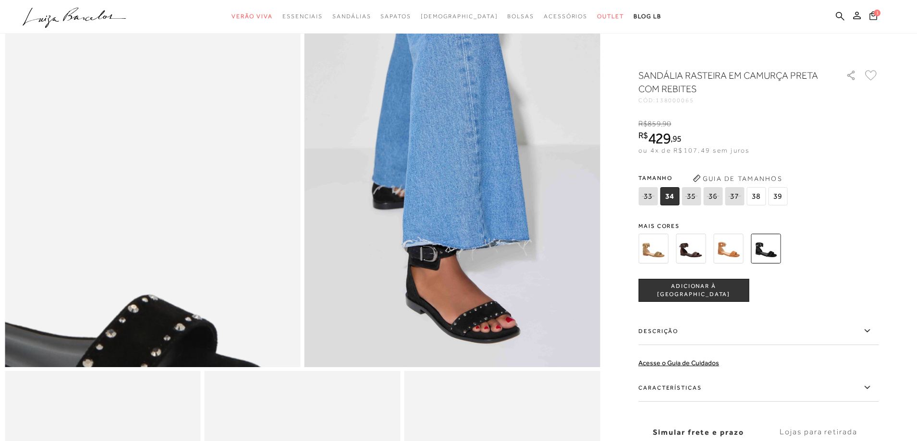
scroll to position [336, 0]
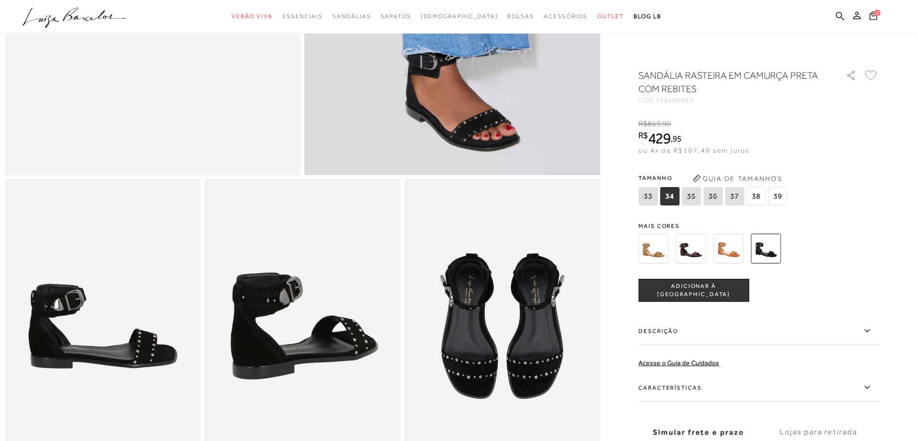
click at [734, 250] on img at bounding box center [728, 249] width 30 height 30
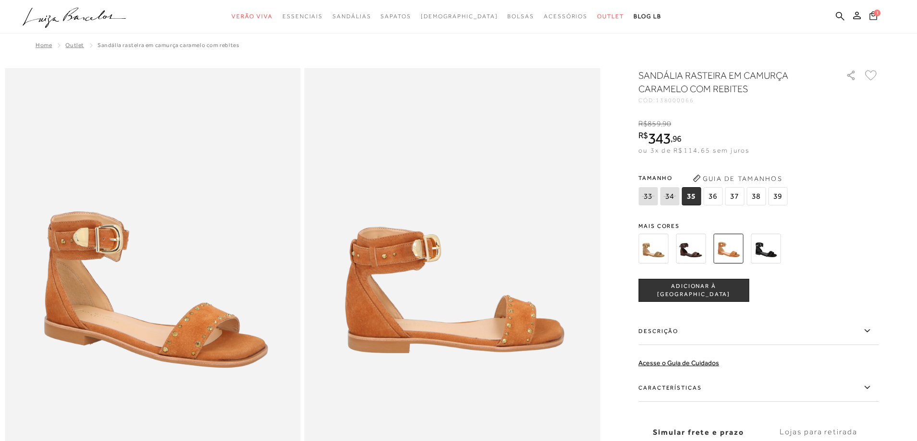
click at [872, 11] on icon at bounding box center [873, 15] width 8 height 9
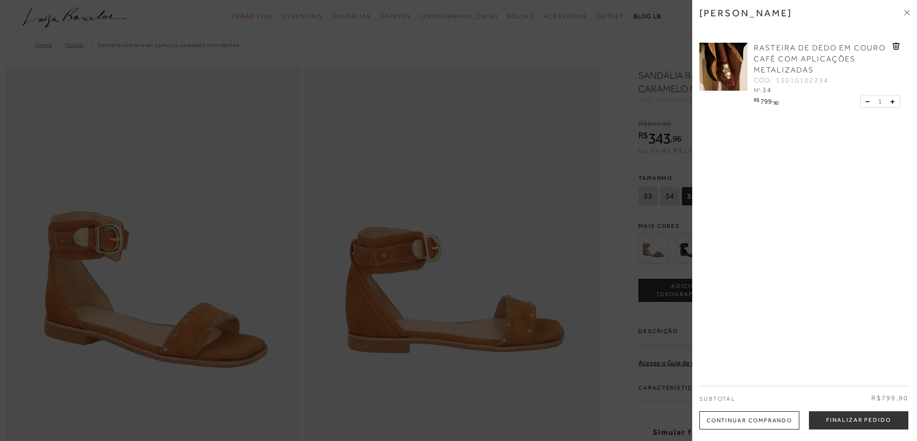
click at [894, 46] on icon at bounding box center [896, 46] width 8 height 7
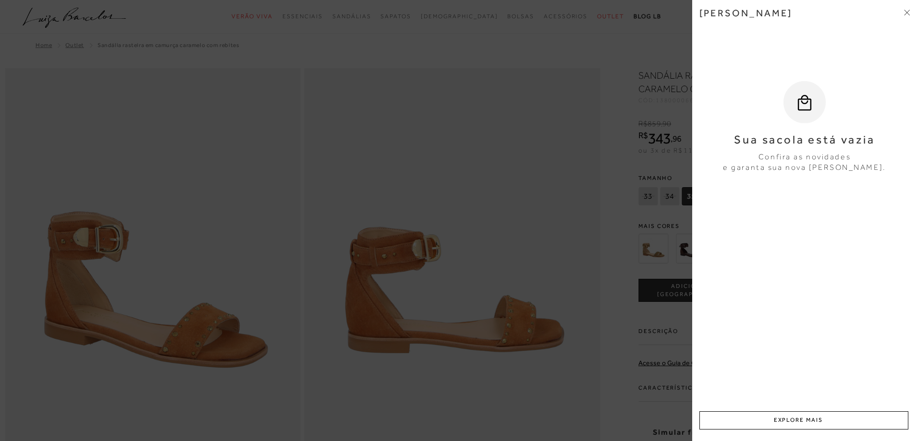
click at [560, 163] on div at bounding box center [458, 220] width 917 height 441
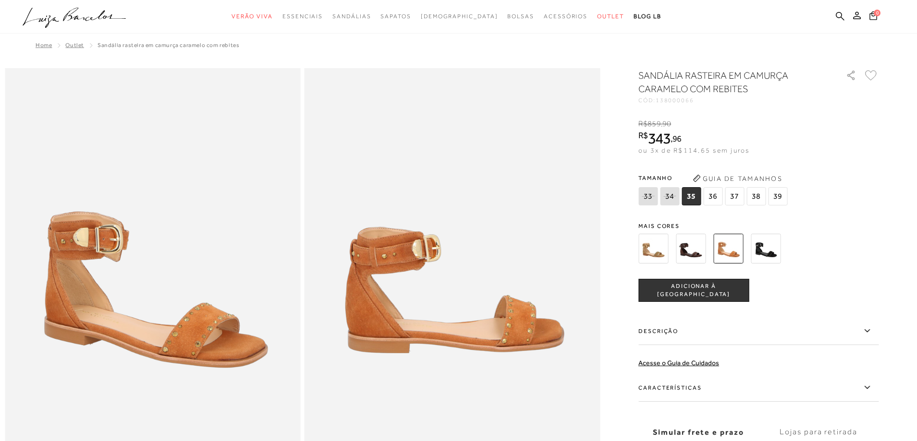
click at [676, 288] on span "ADICIONAR À [GEOGRAPHIC_DATA]" at bounding box center [694, 290] width 110 height 17
click at [714, 201] on span "36" at bounding box center [712, 196] width 19 height 18
click at [710, 291] on span "ADICIONAR À [GEOGRAPHIC_DATA]" at bounding box center [694, 290] width 110 height 17
click at [873, 16] on icon at bounding box center [873, 16] width 8 height 10
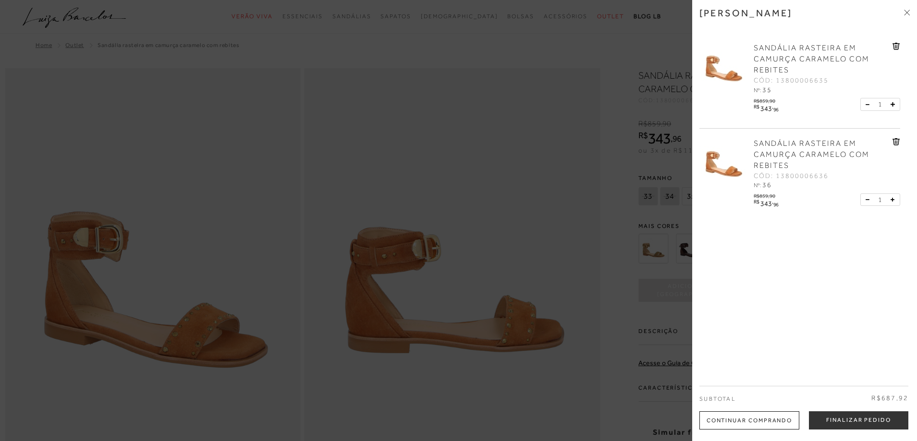
click at [900, 45] on div "SANDÁLIA RASTEIRA EM CAMURÇA CARAMELO COM REBITES CÓD: 13800006635 Nº: 35 R$ ," at bounding box center [804, 128] width 210 height 190
click at [892, 46] on icon at bounding box center [896, 46] width 8 height 7
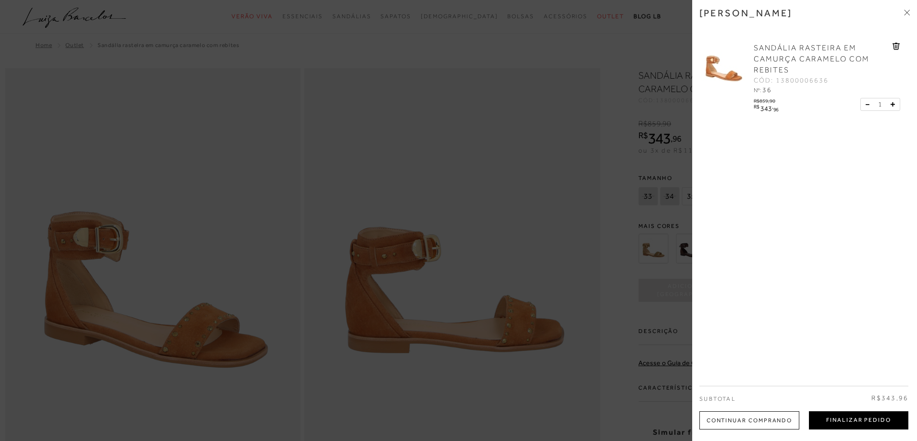
click at [829, 420] on button "Finalizar Pedido" at bounding box center [858, 421] width 99 height 18
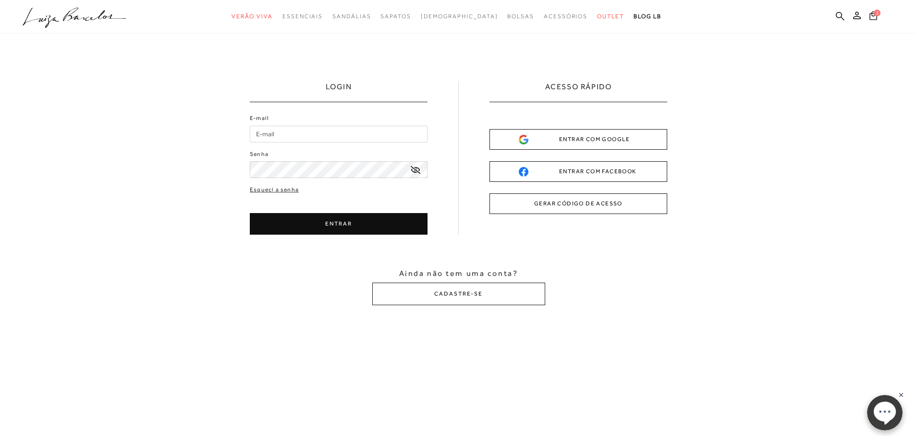
click at [288, 134] on input "E-mail" at bounding box center [339, 134] width 178 height 17
click at [269, 132] on input "E-mail" at bounding box center [339, 134] width 178 height 17
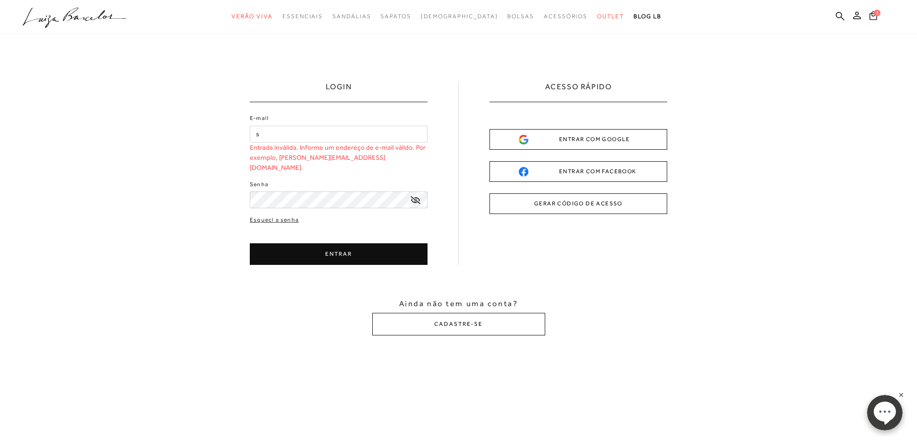
click at [264, 137] on input "s" at bounding box center [339, 134] width 178 height 17
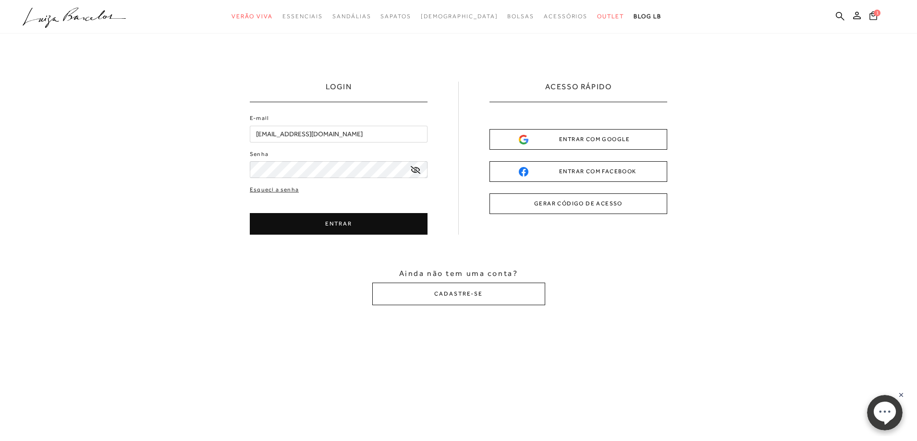
type input "[EMAIL_ADDRESS][DOMAIN_NAME]"
click at [414, 168] on icon at bounding box center [416, 170] width 10 height 8
click at [373, 223] on button "ENTRAR" at bounding box center [339, 224] width 178 height 22
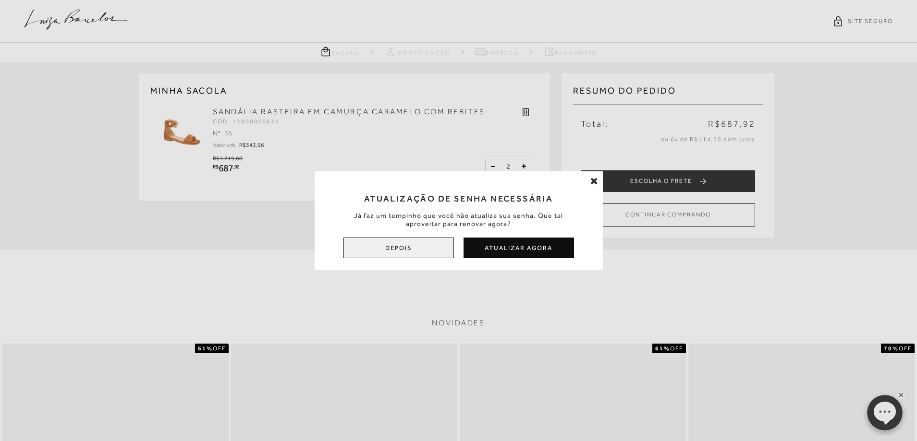
click at [450, 247] on button "Depois" at bounding box center [398, 248] width 110 height 21
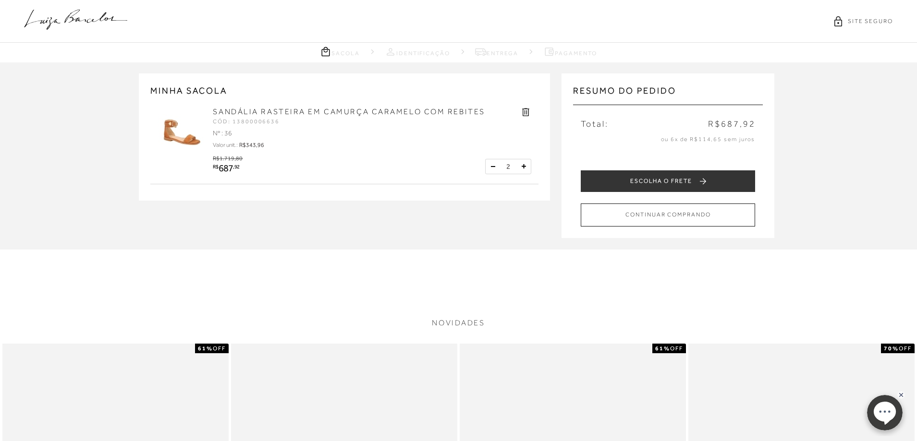
click at [493, 165] on button at bounding box center [493, 167] width 10 height 10
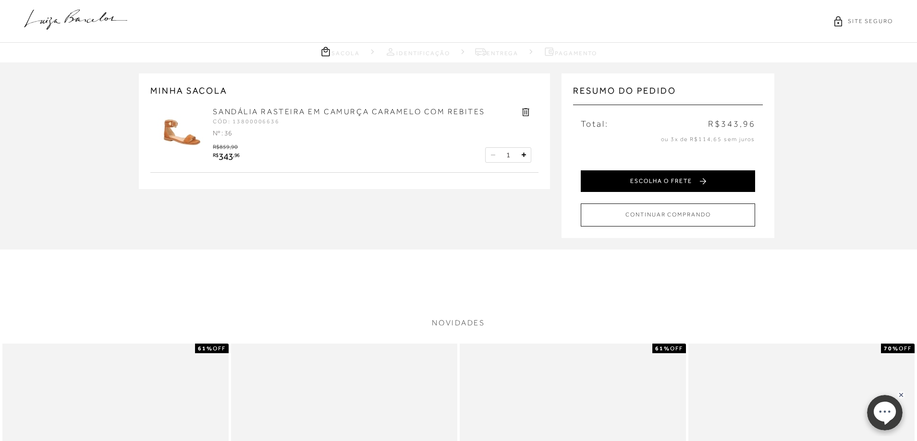
click at [647, 180] on button "ESCOLHA O FRETE" at bounding box center [668, 181] width 174 height 22
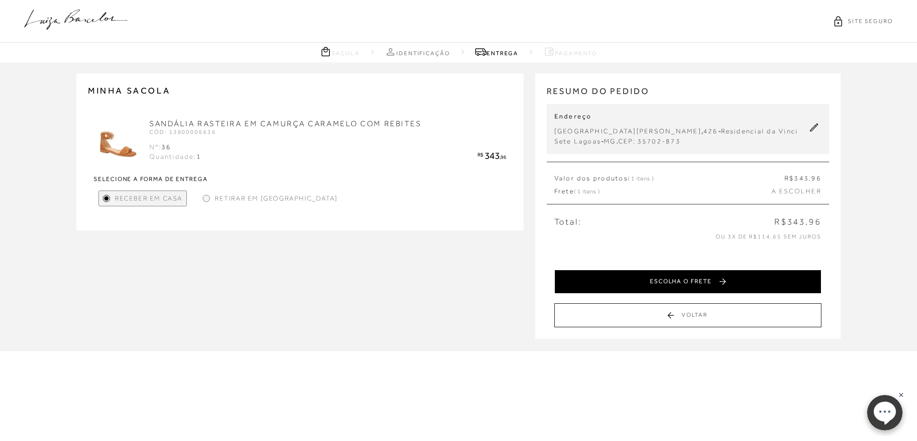
click at [676, 287] on button "ESCOLHA O FRETE" at bounding box center [687, 282] width 267 height 24
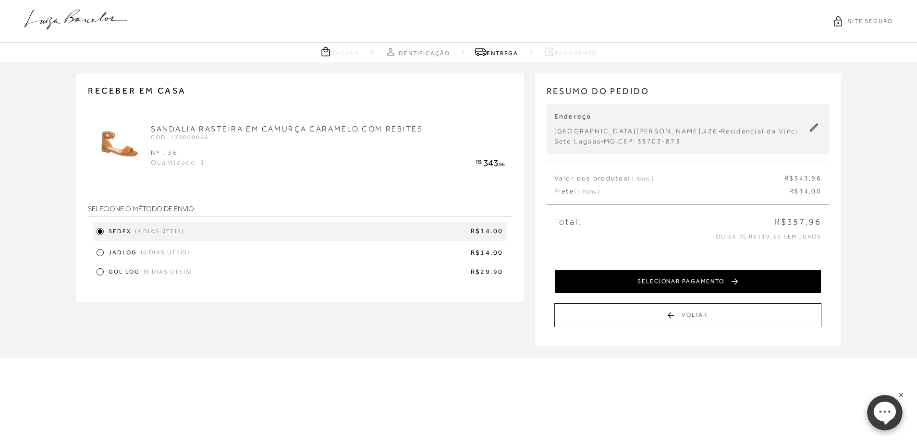
click at [666, 282] on button "SELECIONAR PAGAMENTO" at bounding box center [687, 282] width 267 height 24
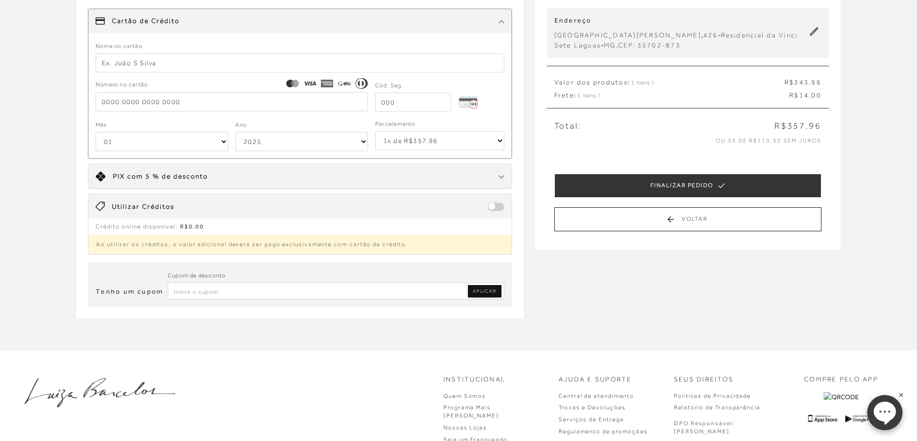
scroll to position [144, 0]
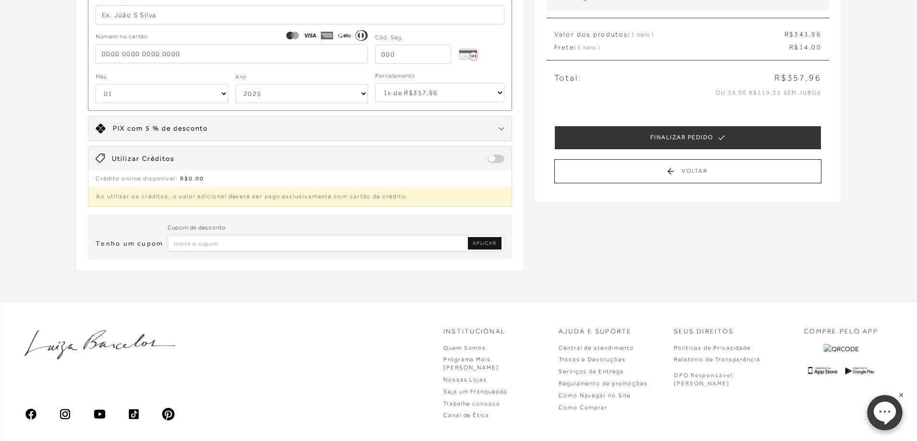
click at [170, 126] on span "com 5 % de desconto" at bounding box center [167, 128] width 81 height 8
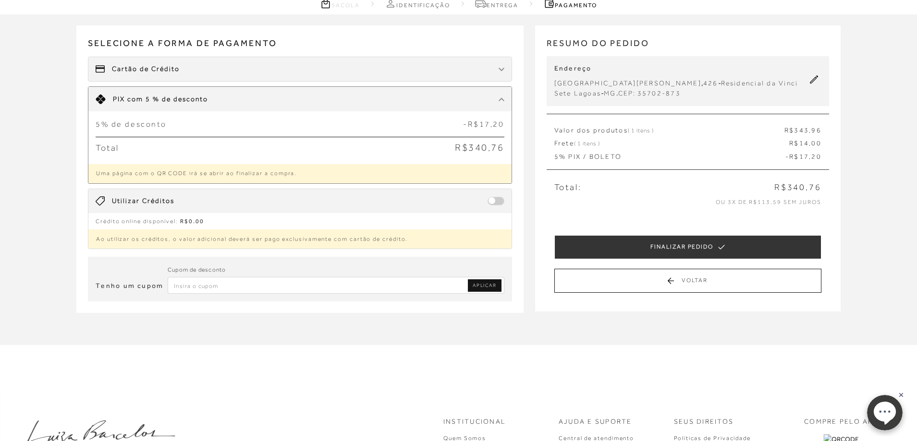
scroll to position [0, 0]
